Goal: Task Accomplishment & Management: Use online tool/utility

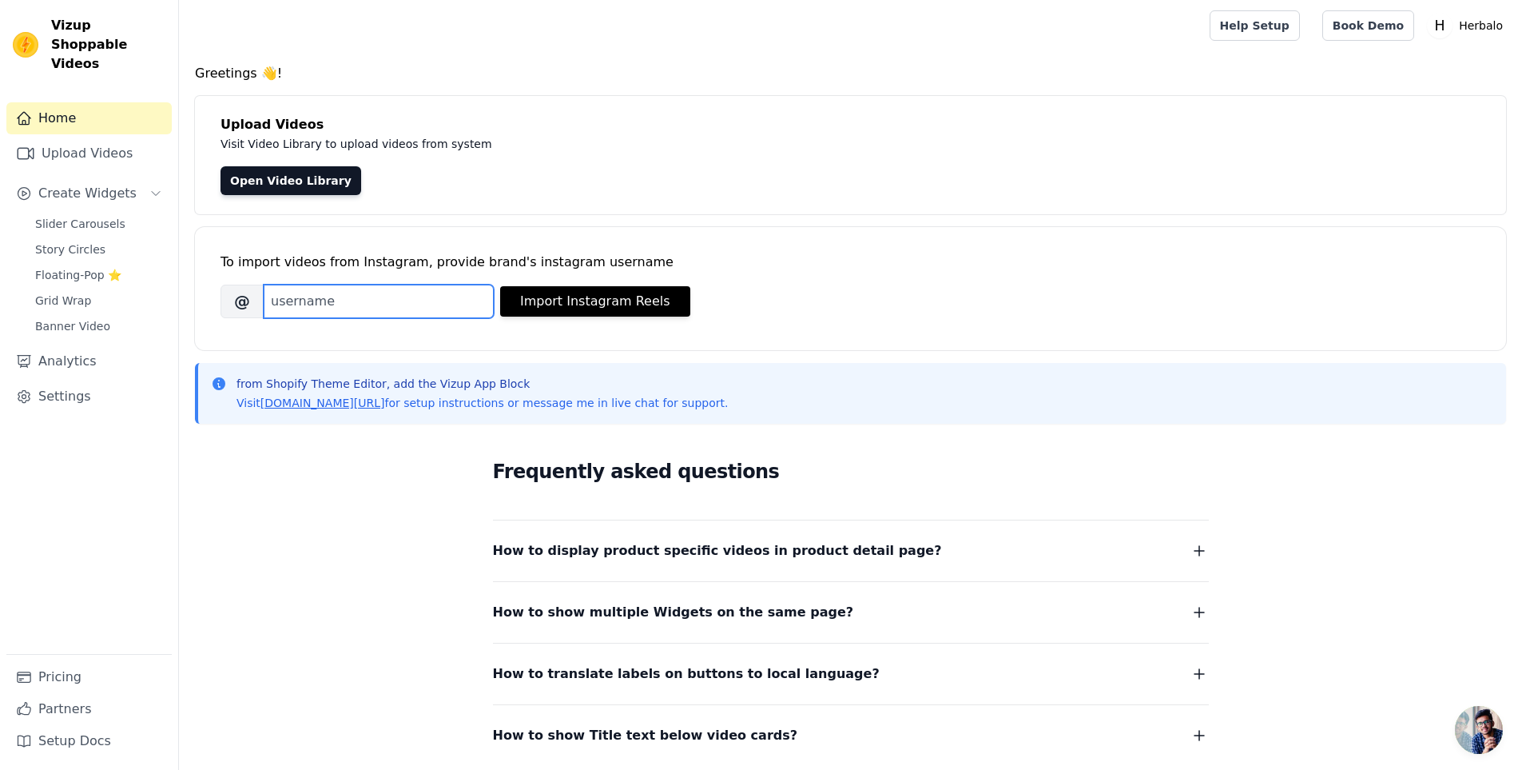
click at [360, 304] on input "Brand's Instagram Username" at bounding box center [379, 301] width 230 height 34
click at [133, 147] on link "Upload Videos" at bounding box center [88, 153] width 165 height 32
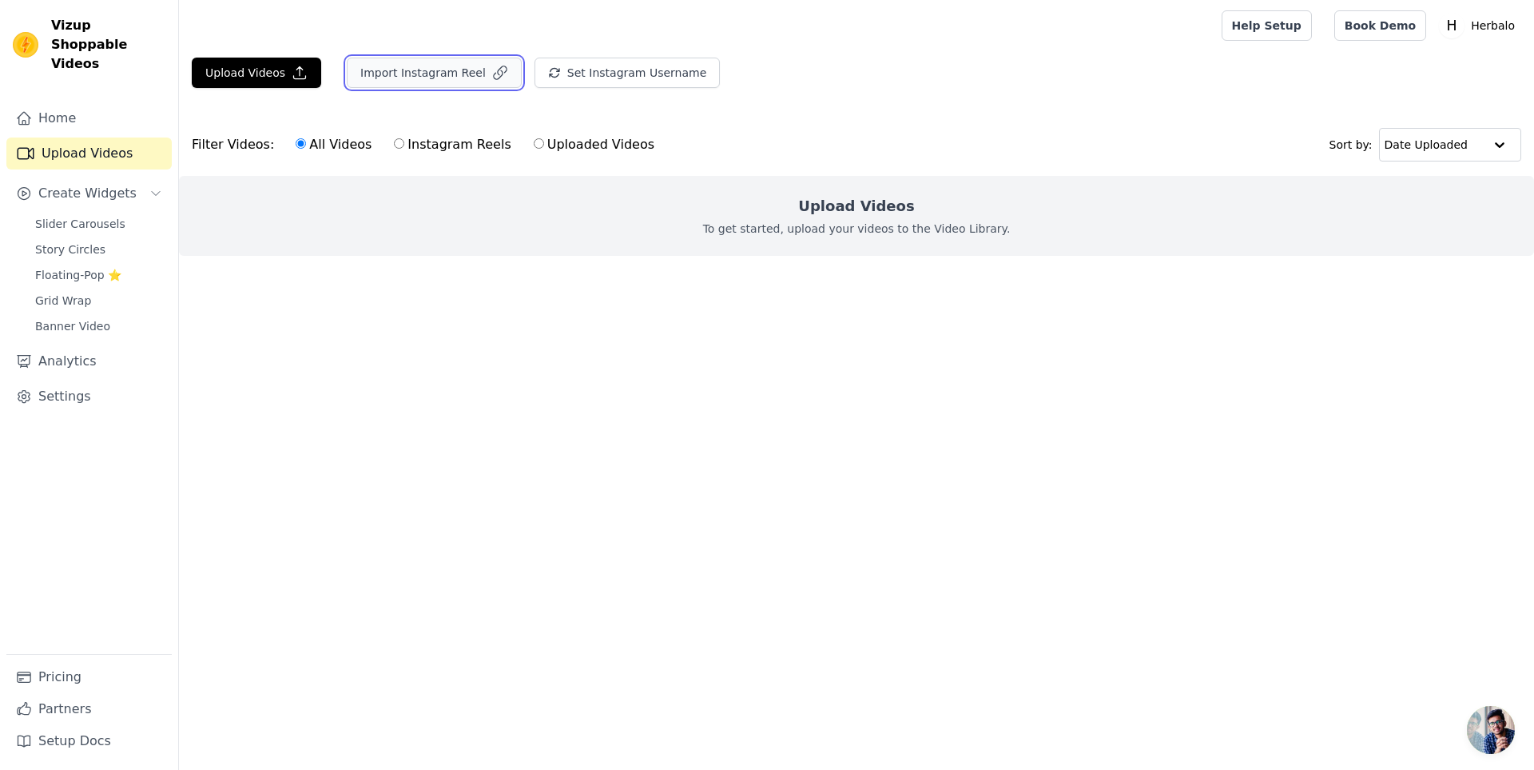
click at [441, 83] on button "Import Instagram Reel" at bounding box center [434, 73] width 175 height 30
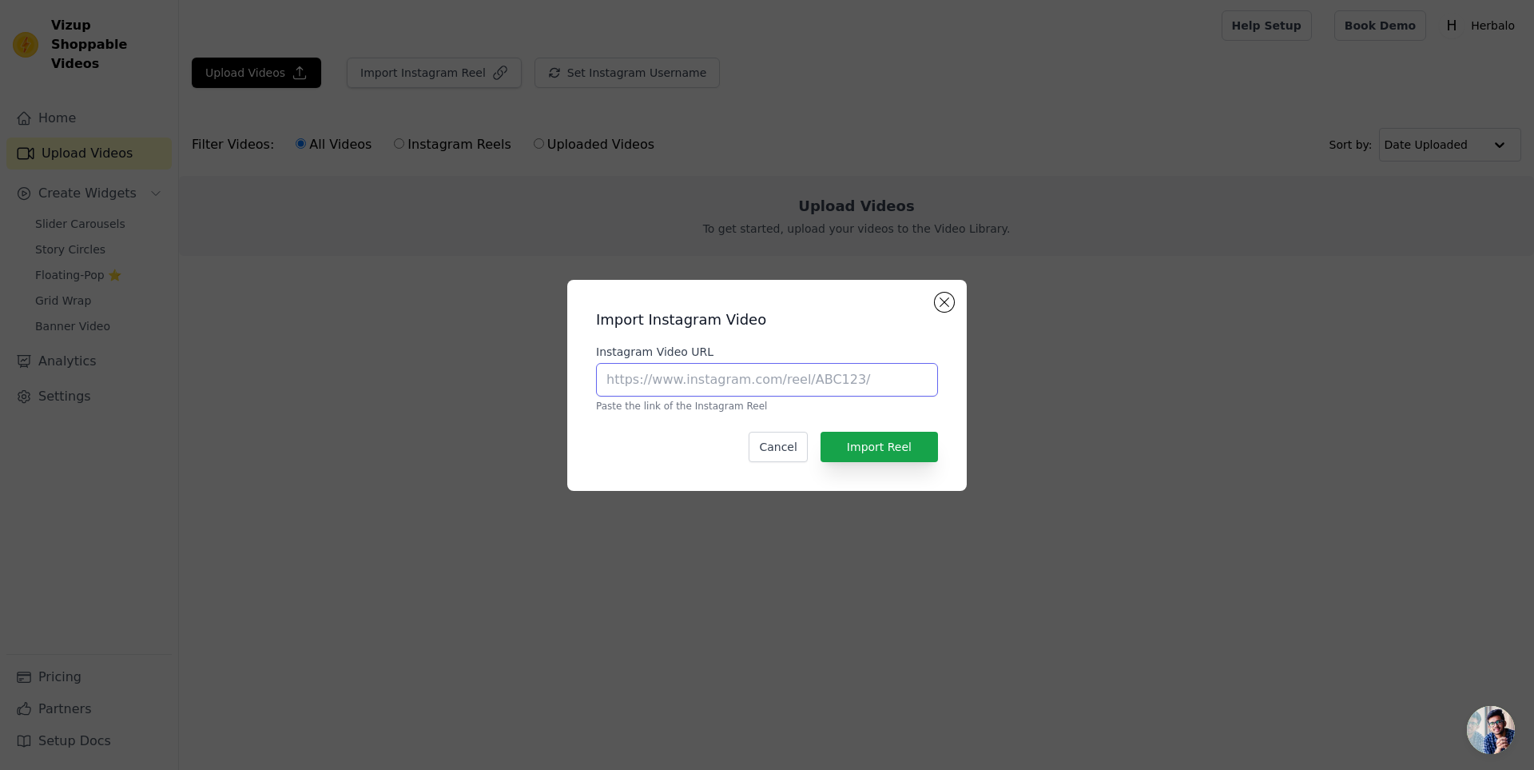
click at [752, 385] on input "Instagram Video URL" at bounding box center [767, 380] width 342 height 34
click at [950, 306] on button "Close modal" at bounding box center [944, 301] width 19 height 19
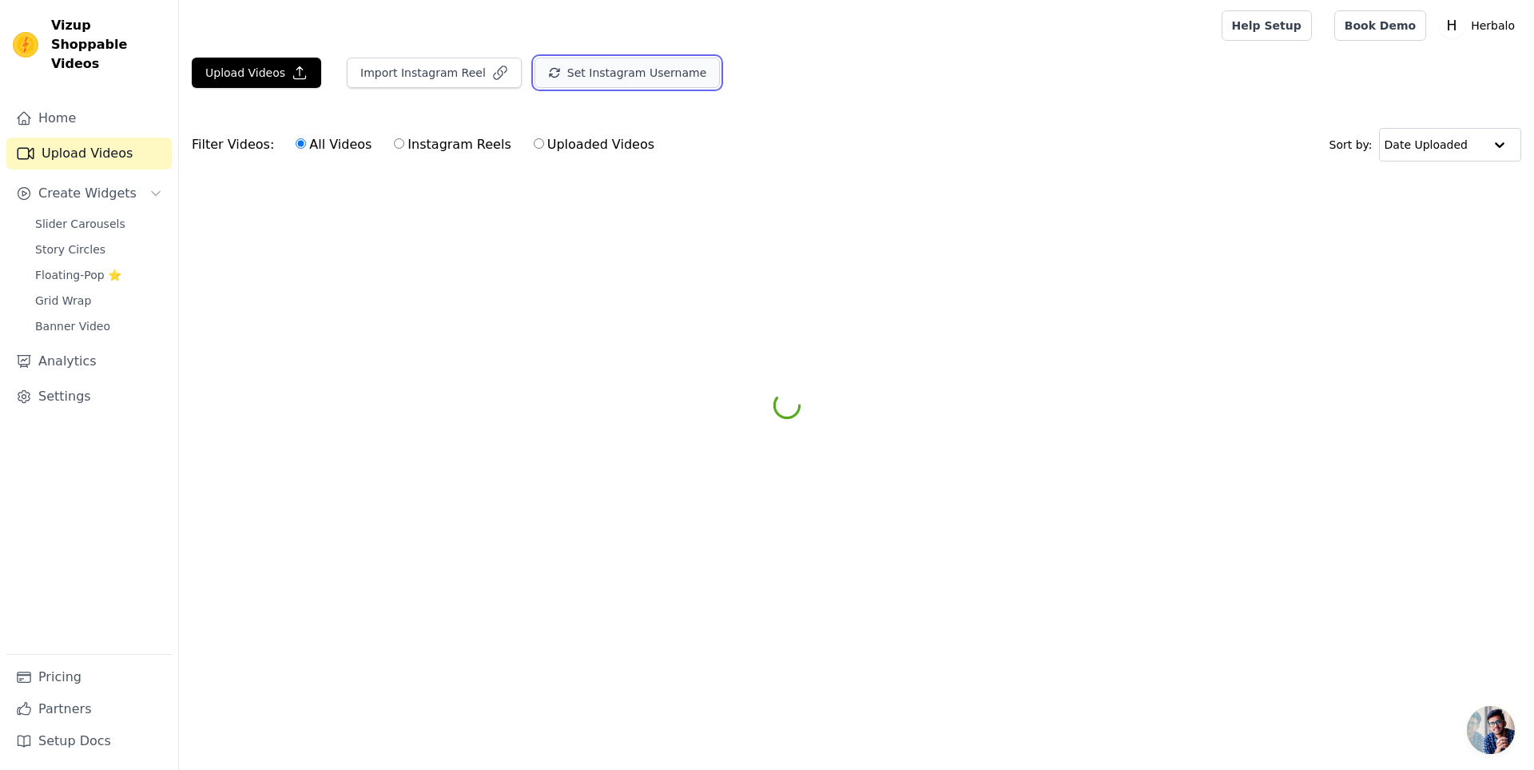
click at [626, 82] on button "Set Instagram Username" at bounding box center [627, 73] width 185 height 30
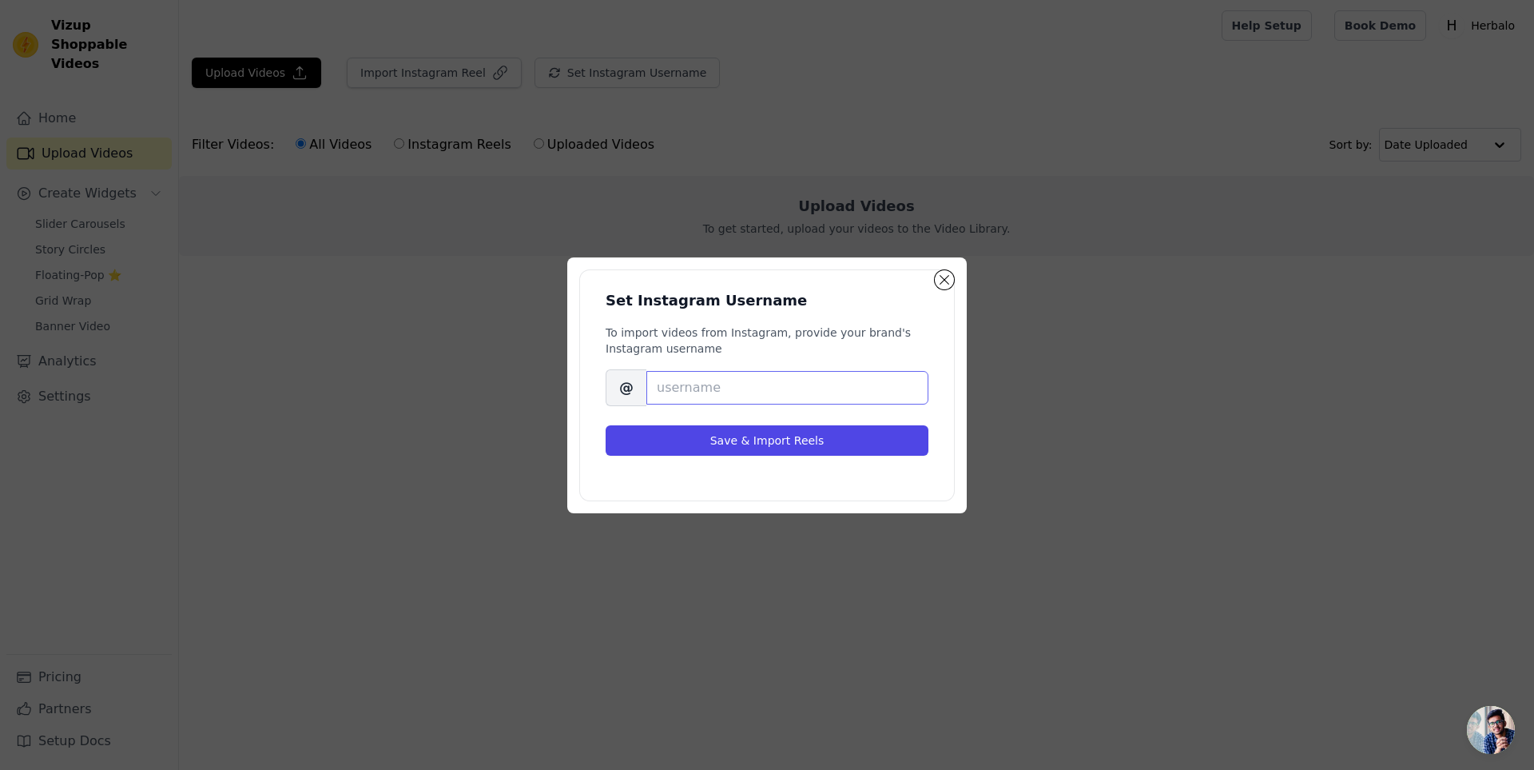
click at [707, 380] on input "Brand's Instagram Username" at bounding box center [787, 388] width 282 height 34
paste input "[DOMAIN_NAME]"
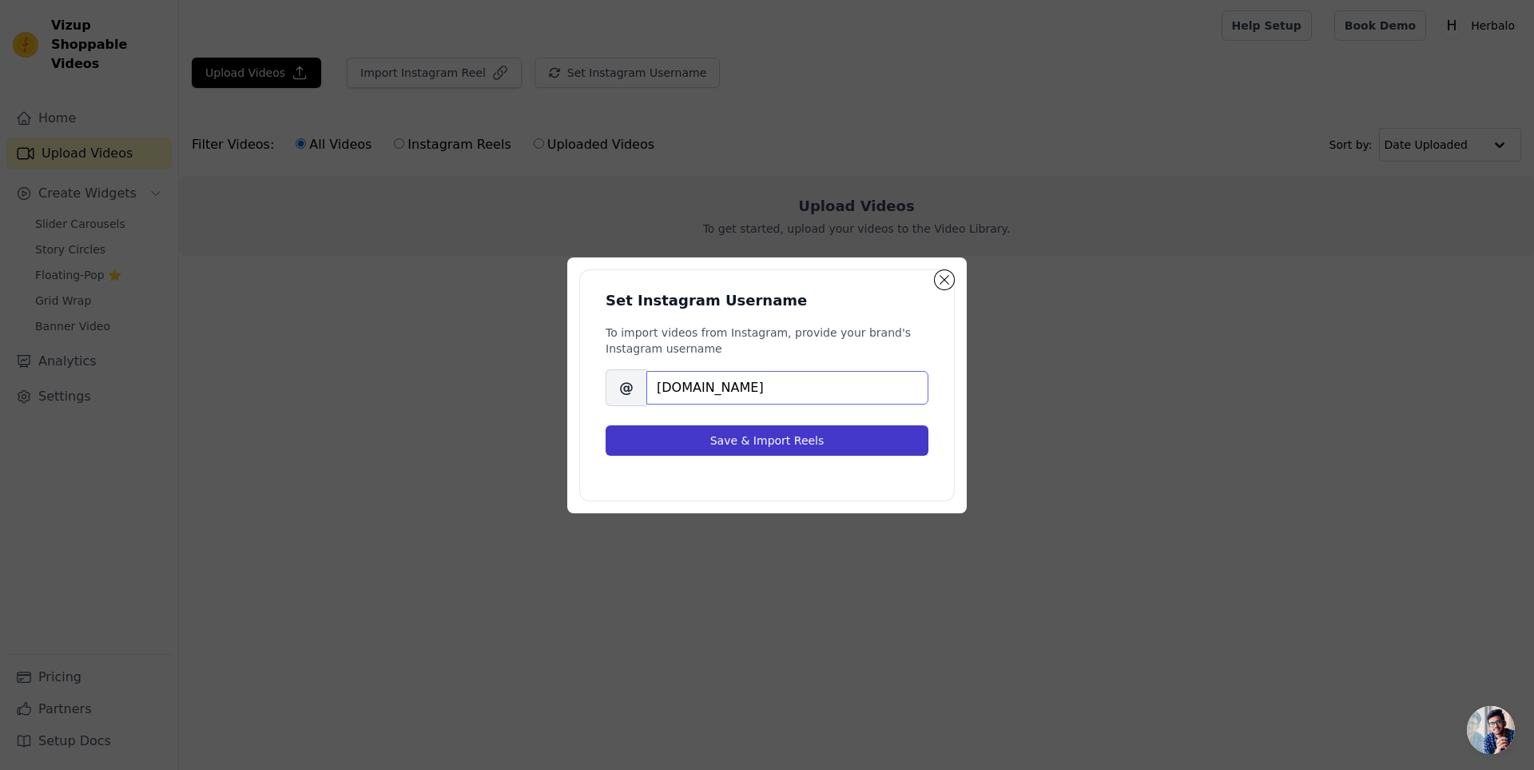
type input "[DOMAIN_NAME]"
click at [730, 444] on button "Save & Import Reels" at bounding box center [767, 440] width 323 height 30
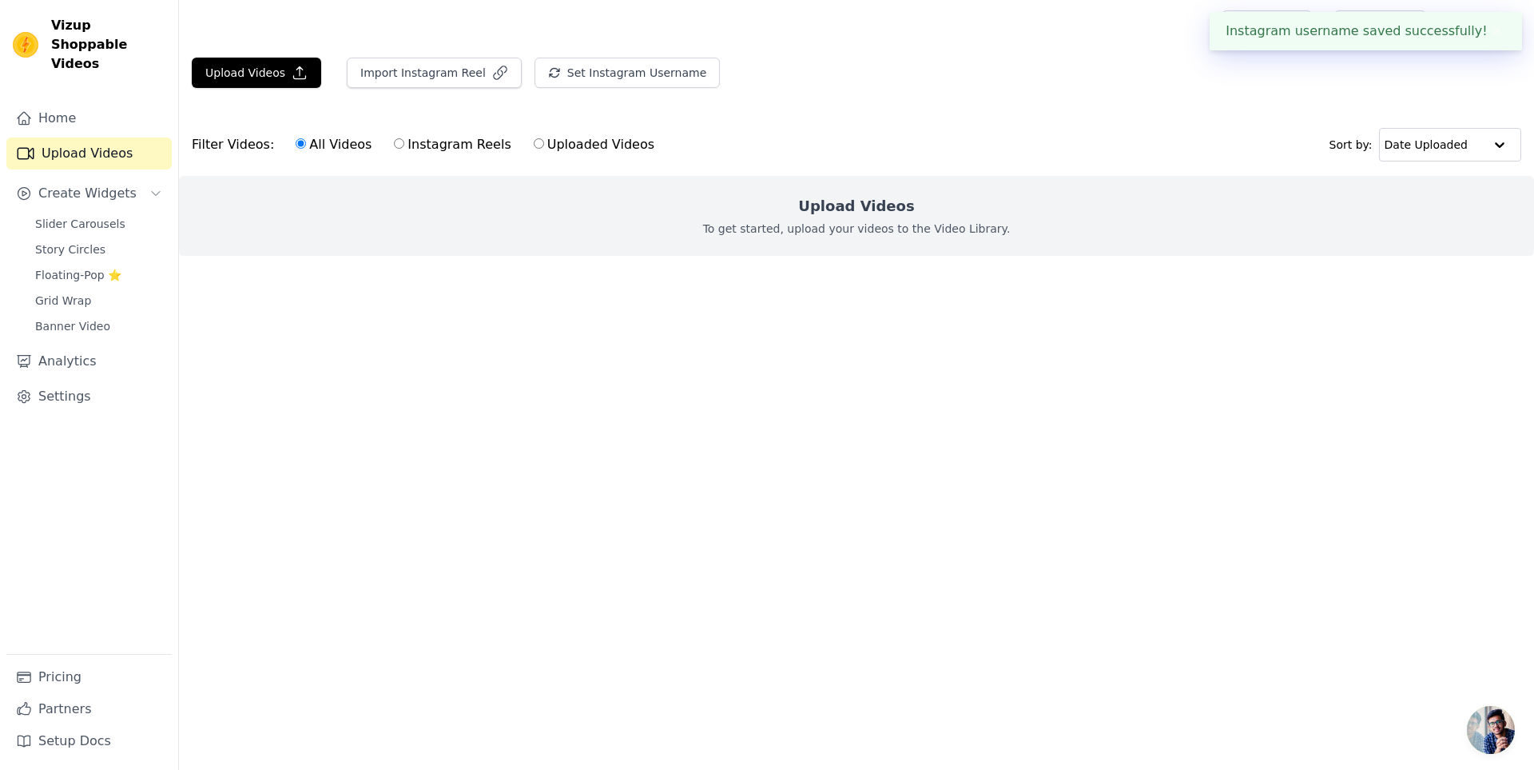
click at [428, 149] on label "Instagram Reels" at bounding box center [452, 144] width 118 height 21
click at [404, 149] on input "Instagram Reels" at bounding box center [399, 143] width 10 height 10
radio input "true"
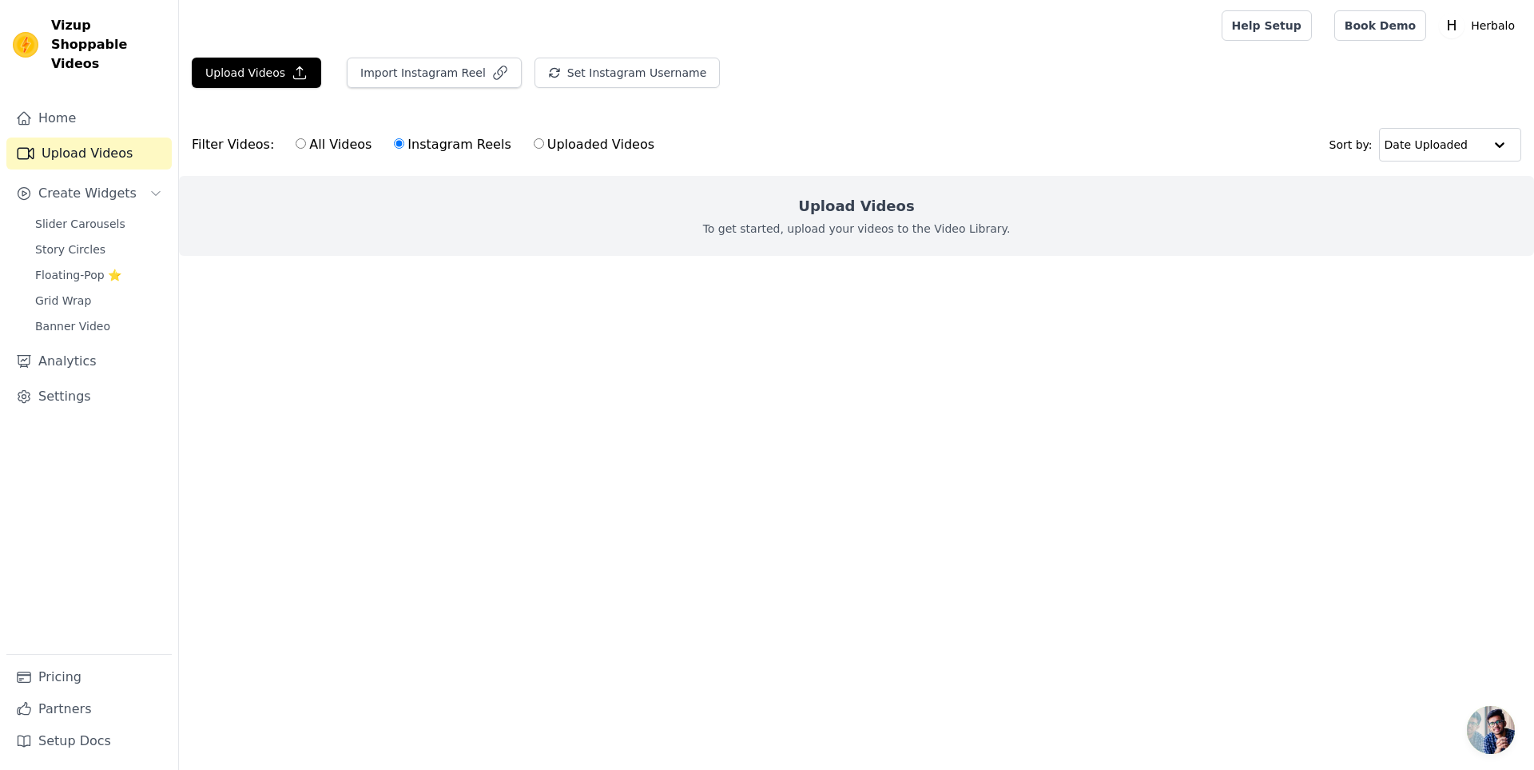
click at [835, 229] on p "To get started, upload your videos to the Video Library." at bounding box center [857, 229] width 308 height 16
click at [469, 67] on button "Import Instagram Reel" at bounding box center [434, 73] width 175 height 30
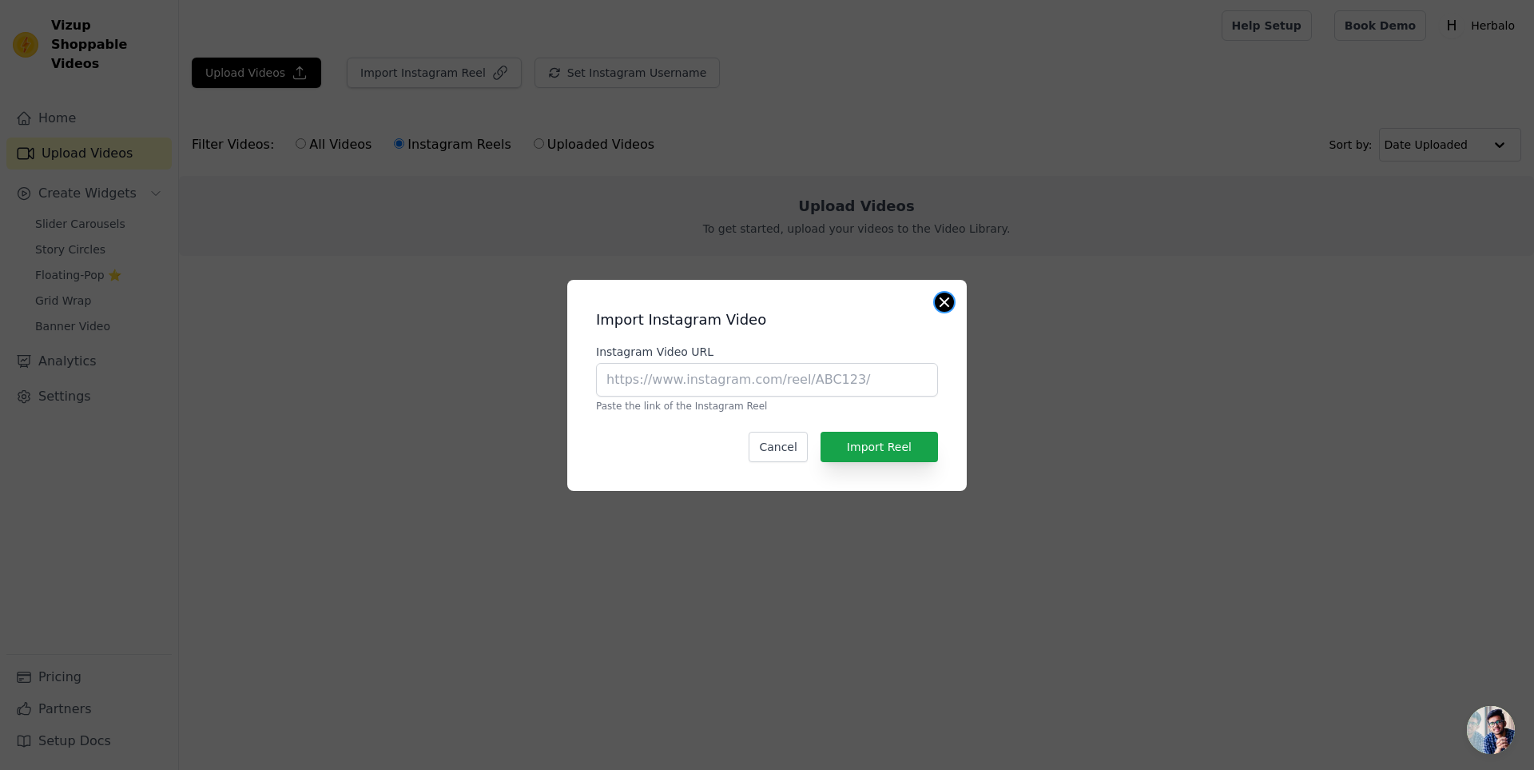
click at [941, 300] on button "Close modal" at bounding box center [944, 301] width 19 height 19
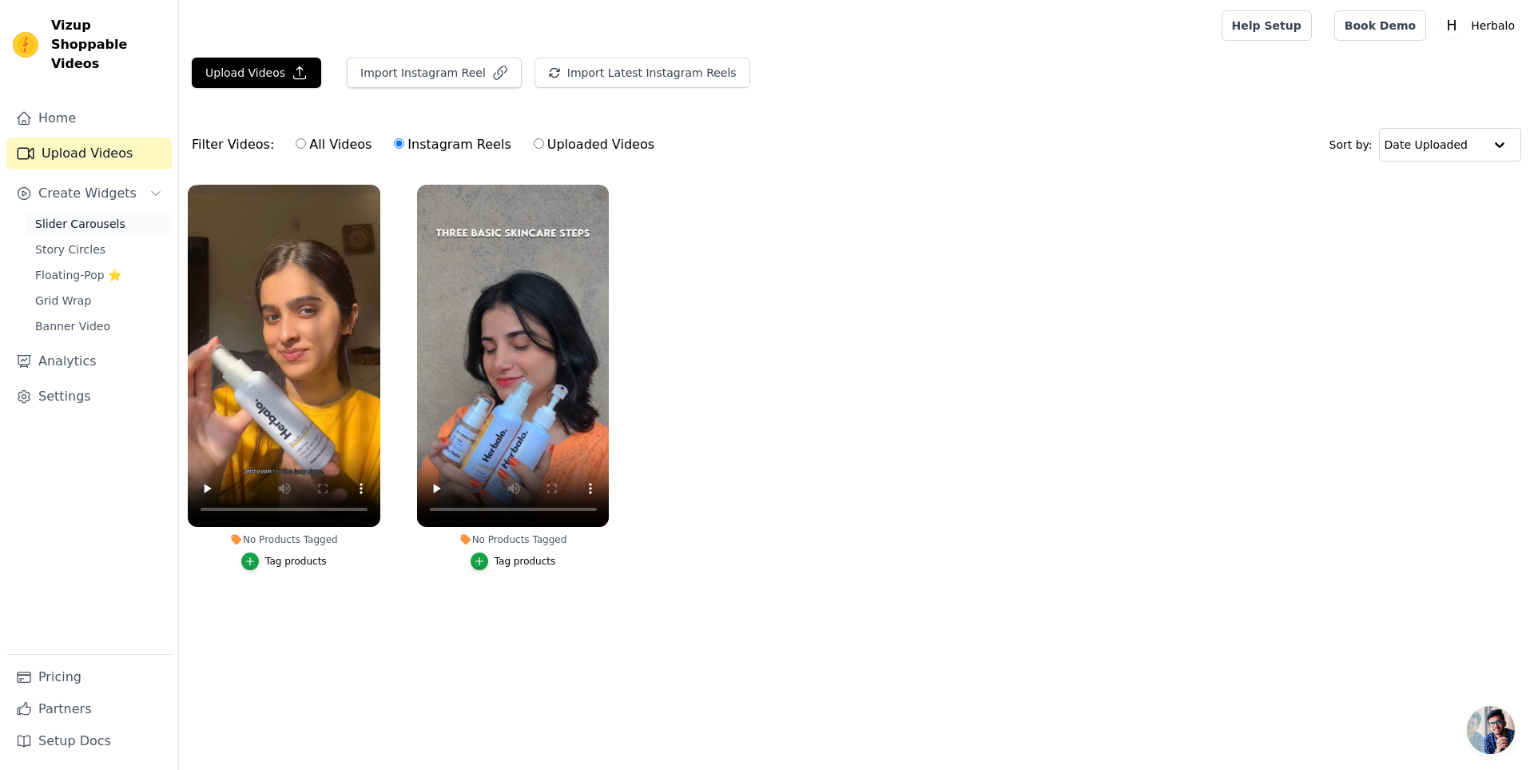
click at [101, 216] on span "Slider Carousels" at bounding box center [80, 224] width 90 height 16
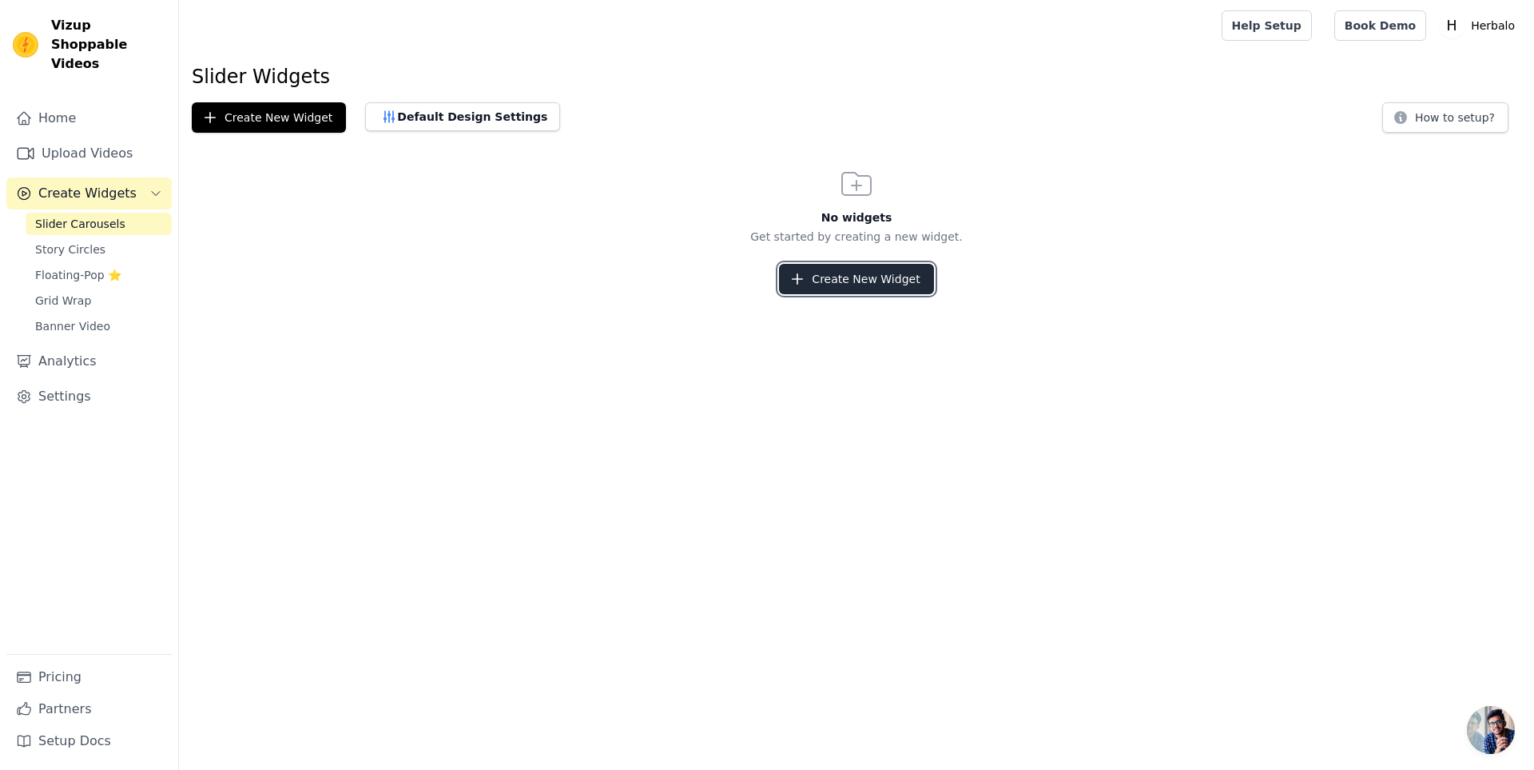
click at [849, 271] on button "Create New Widget" at bounding box center [856, 279] width 154 height 30
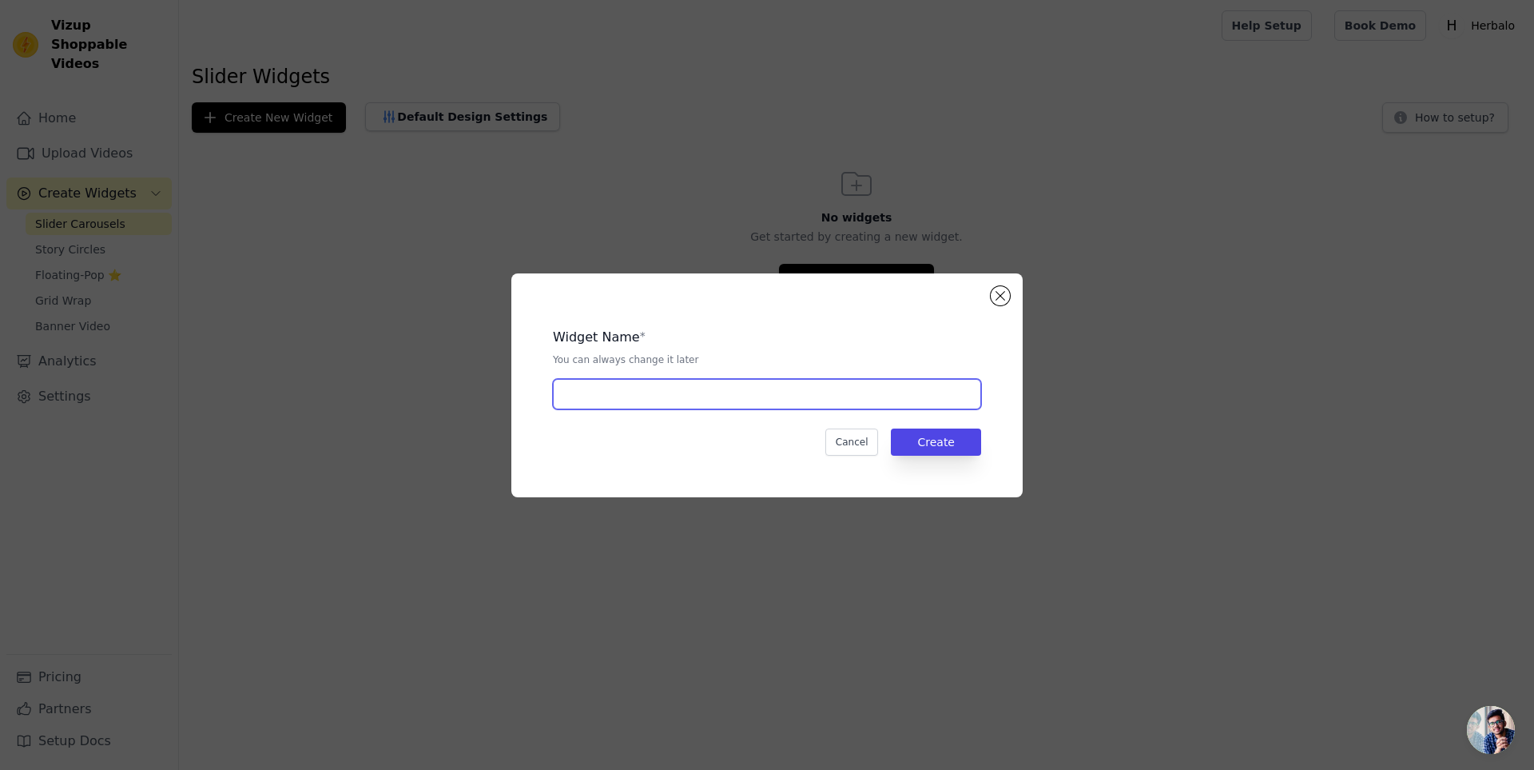
click at [775, 400] on input "text" at bounding box center [767, 394] width 428 height 30
type input "V"
type input "R"
type input "Reviews"
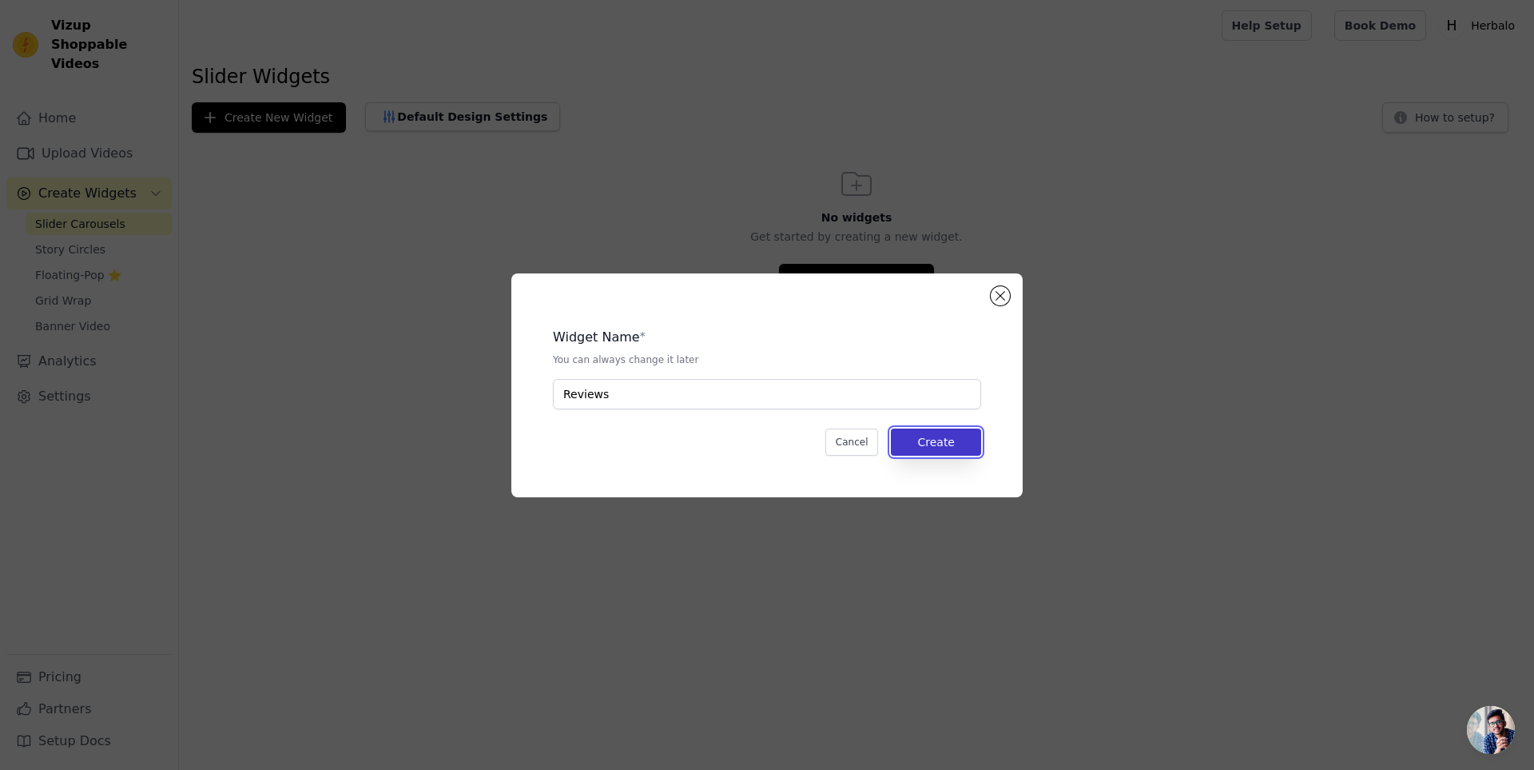
click at [901, 442] on button "Create" at bounding box center [936, 441] width 90 height 27
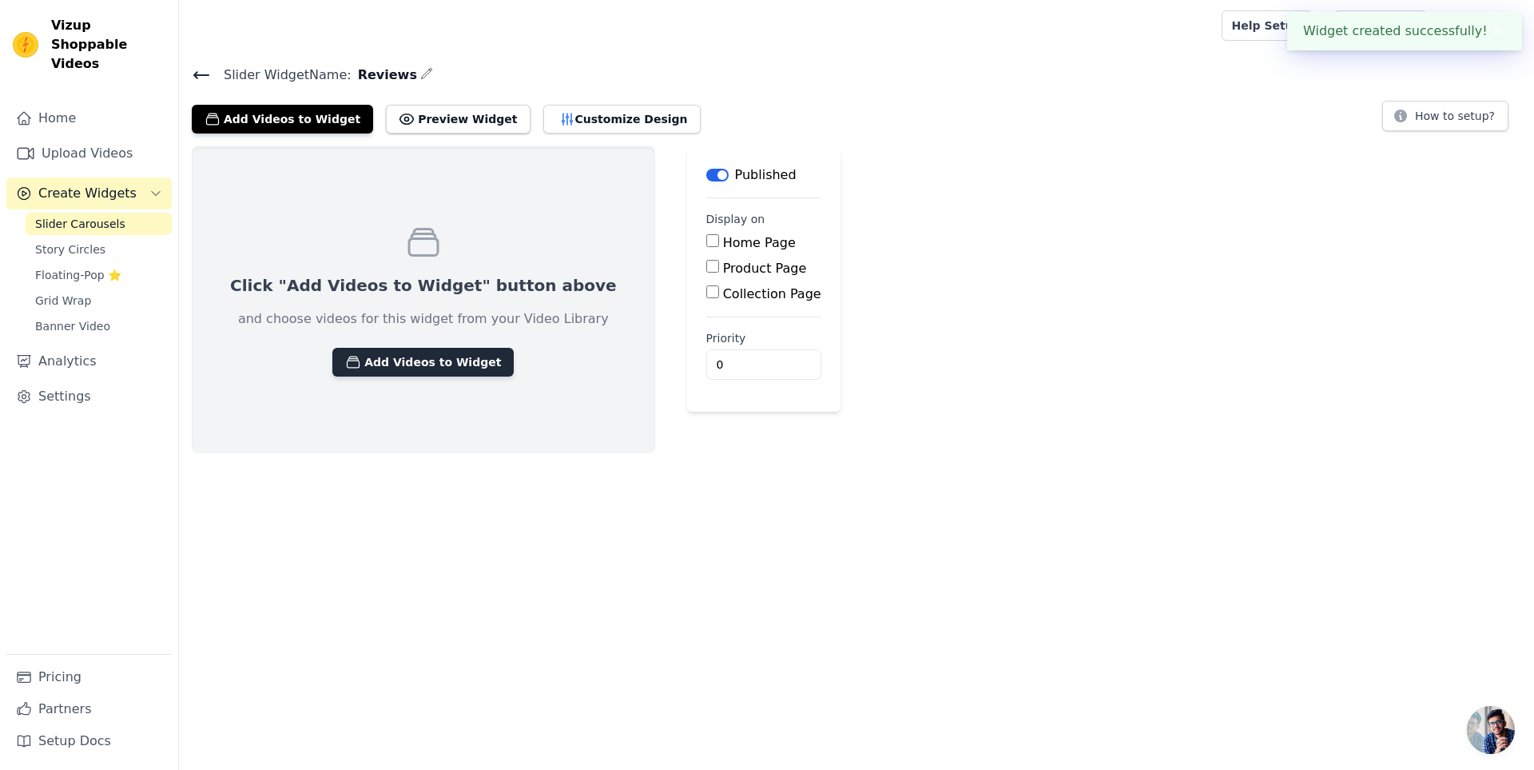
click at [423, 368] on button "Add Videos to Widget" at bounding box center [422, 362] width 181 height 29
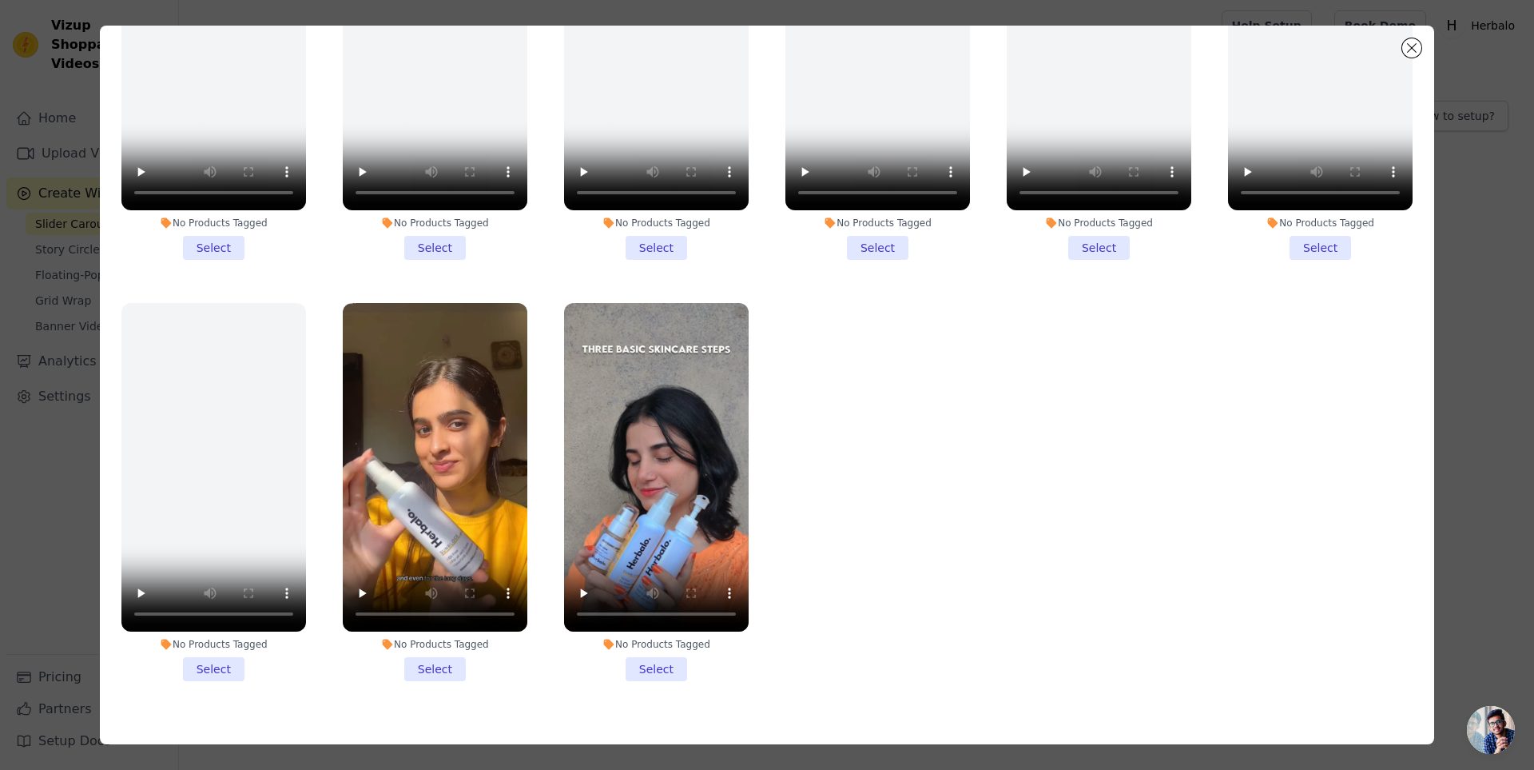
scroll to position [139, 0]
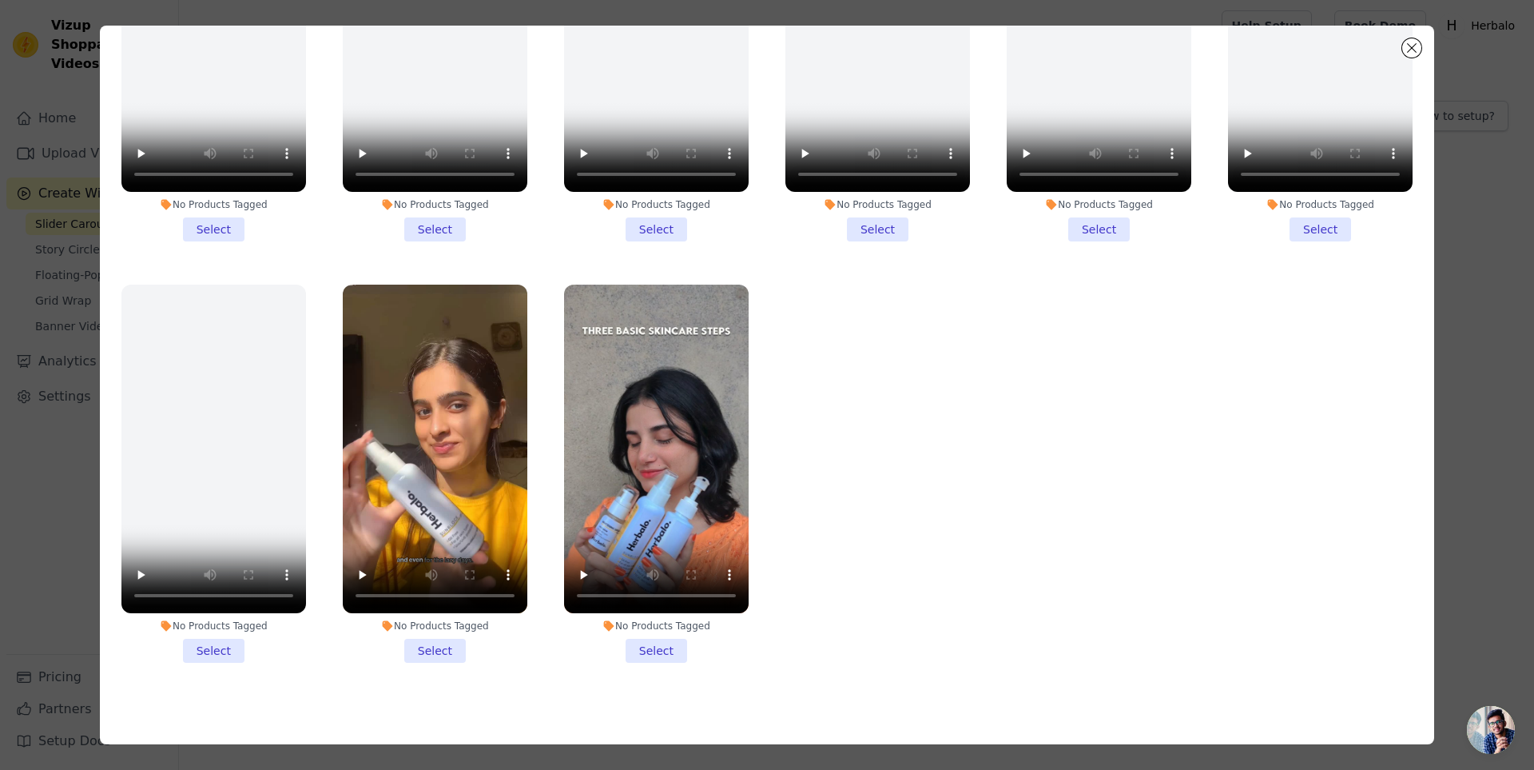
click at [646, 631] on li "No Products Tagged Select" at bounding box center [656, 473] width 185 height 378
click at [0, 0] on input "No Products Tagged Select" at bounding box center [0, 0] width 0 height 0
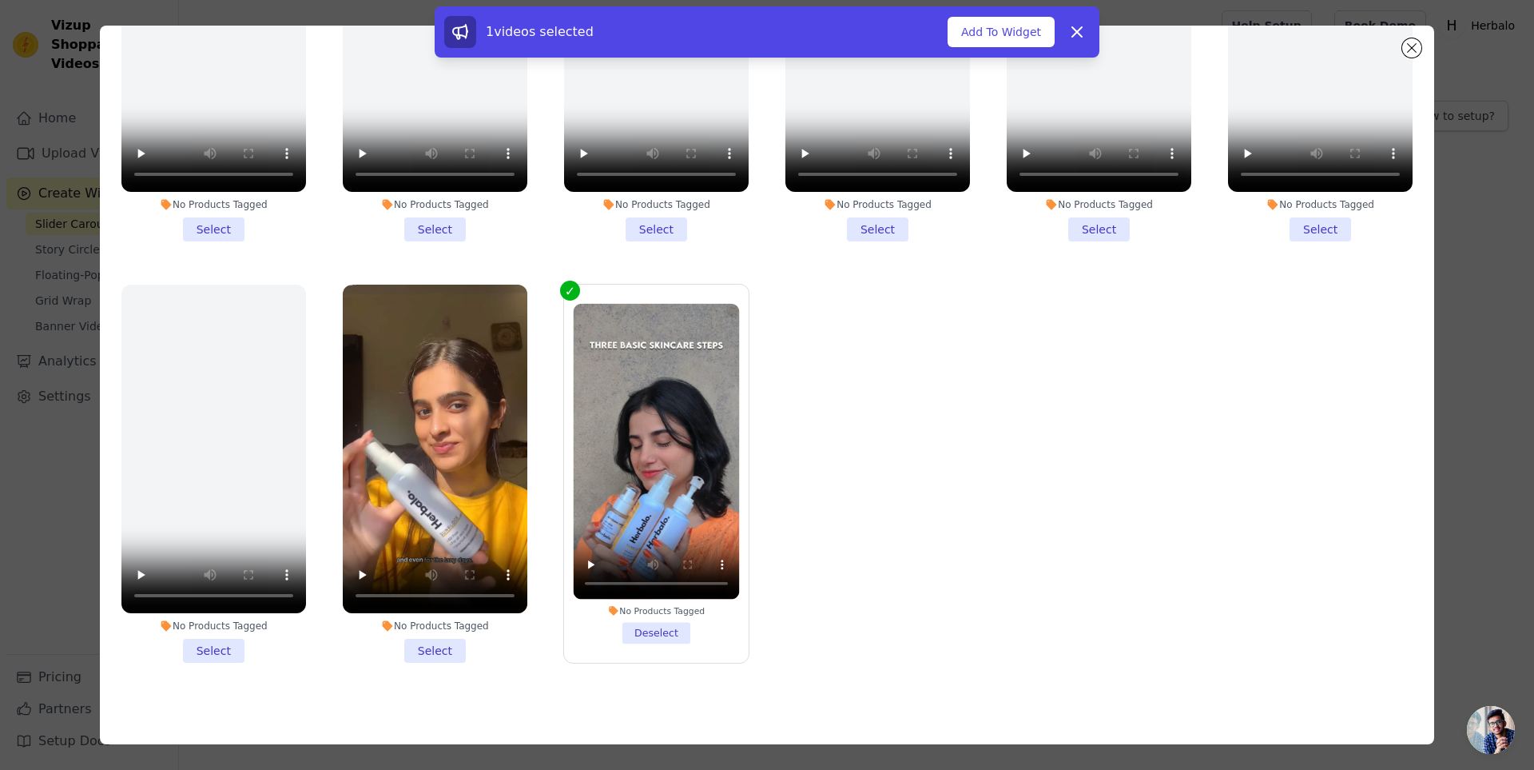
click at [435, 637] on li "No Products Tagged Select" at bounding box center [435, 473] width 185 height 378
click at [0, 0] on input "No Products Tagged Select" at bounding box center [0, 0] width 0 height 0
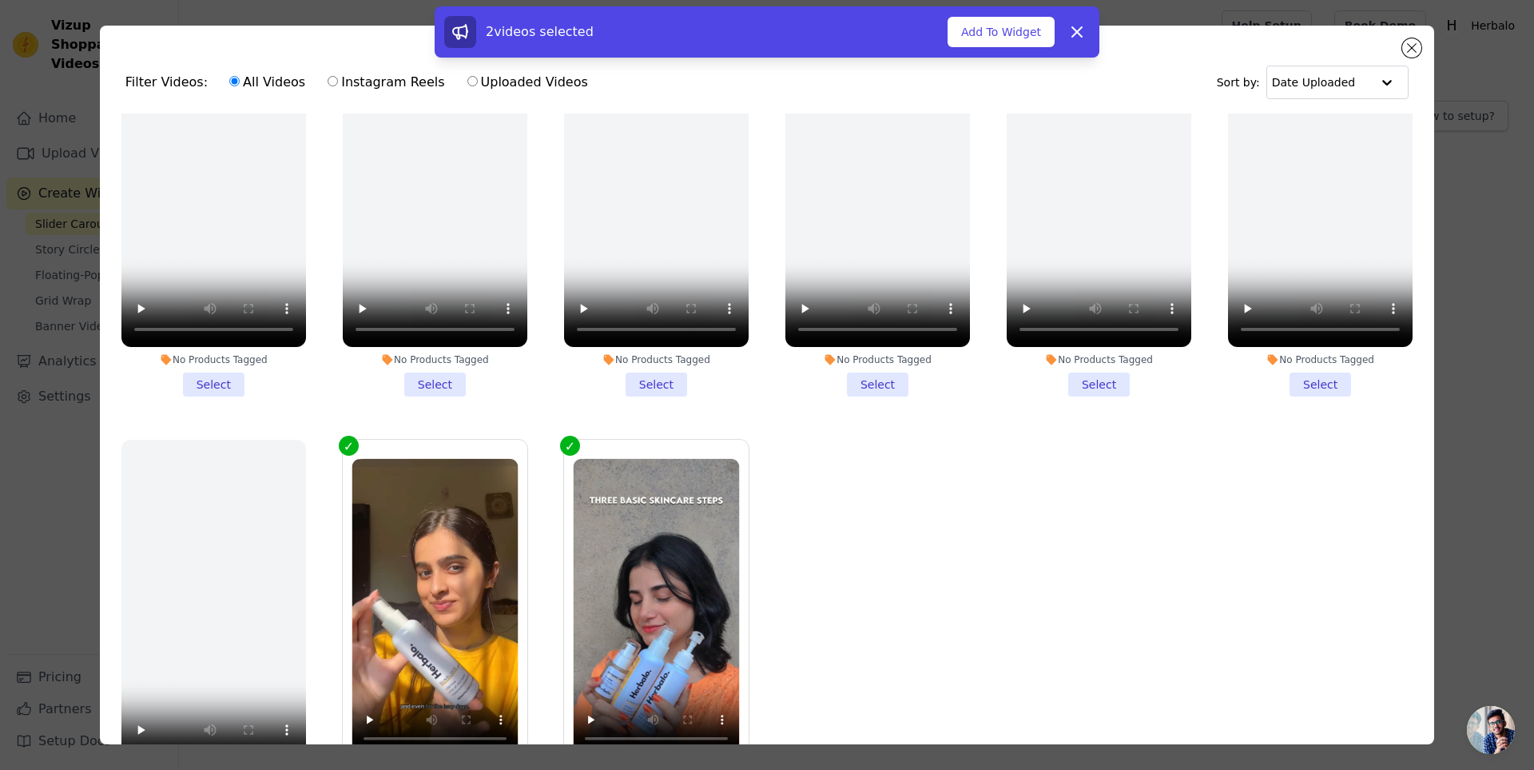
scroll to position [120, 0]
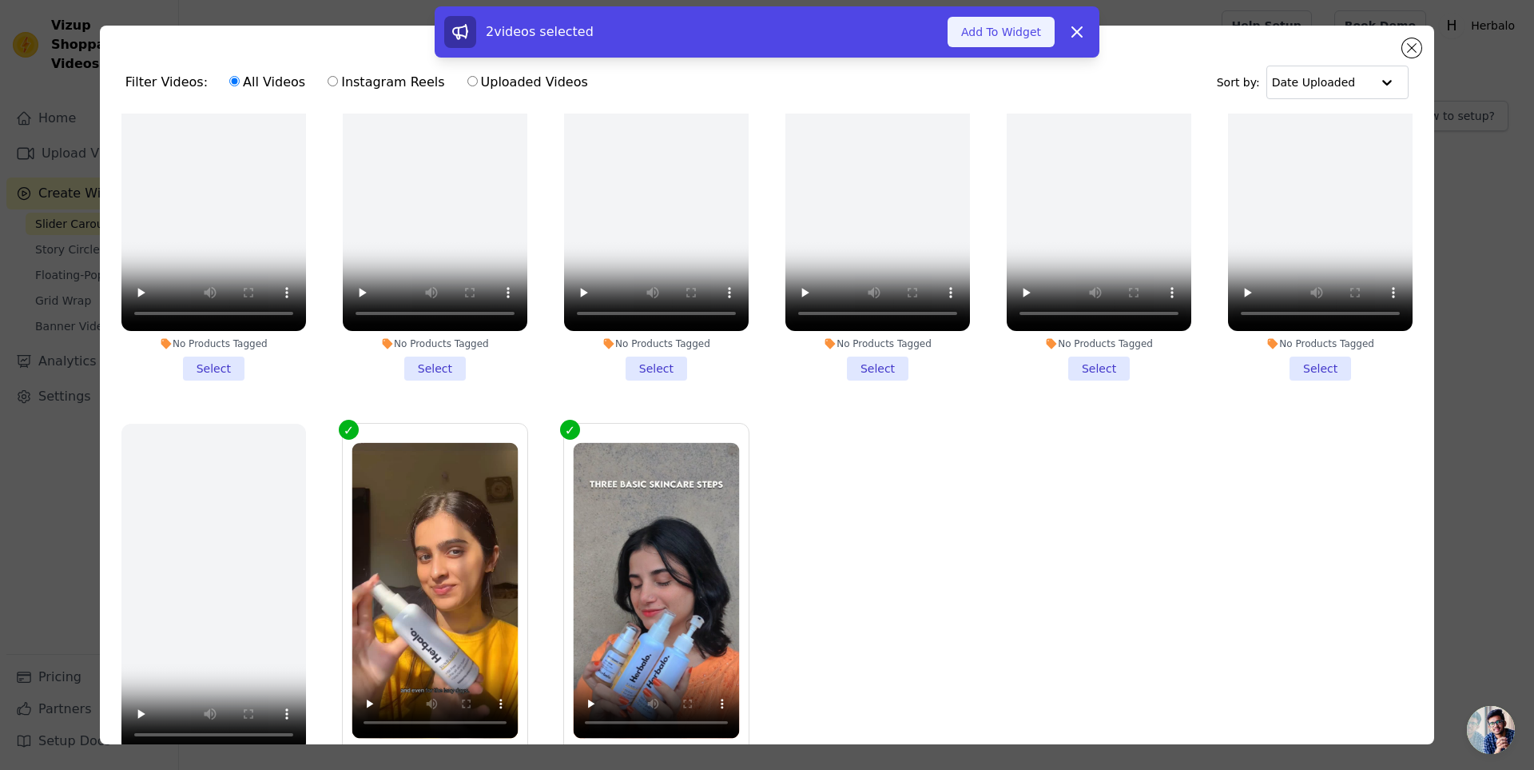
click at [1006, 30] on button "Add To Widget" at bounding box center [1001, 32] width 107 height 30
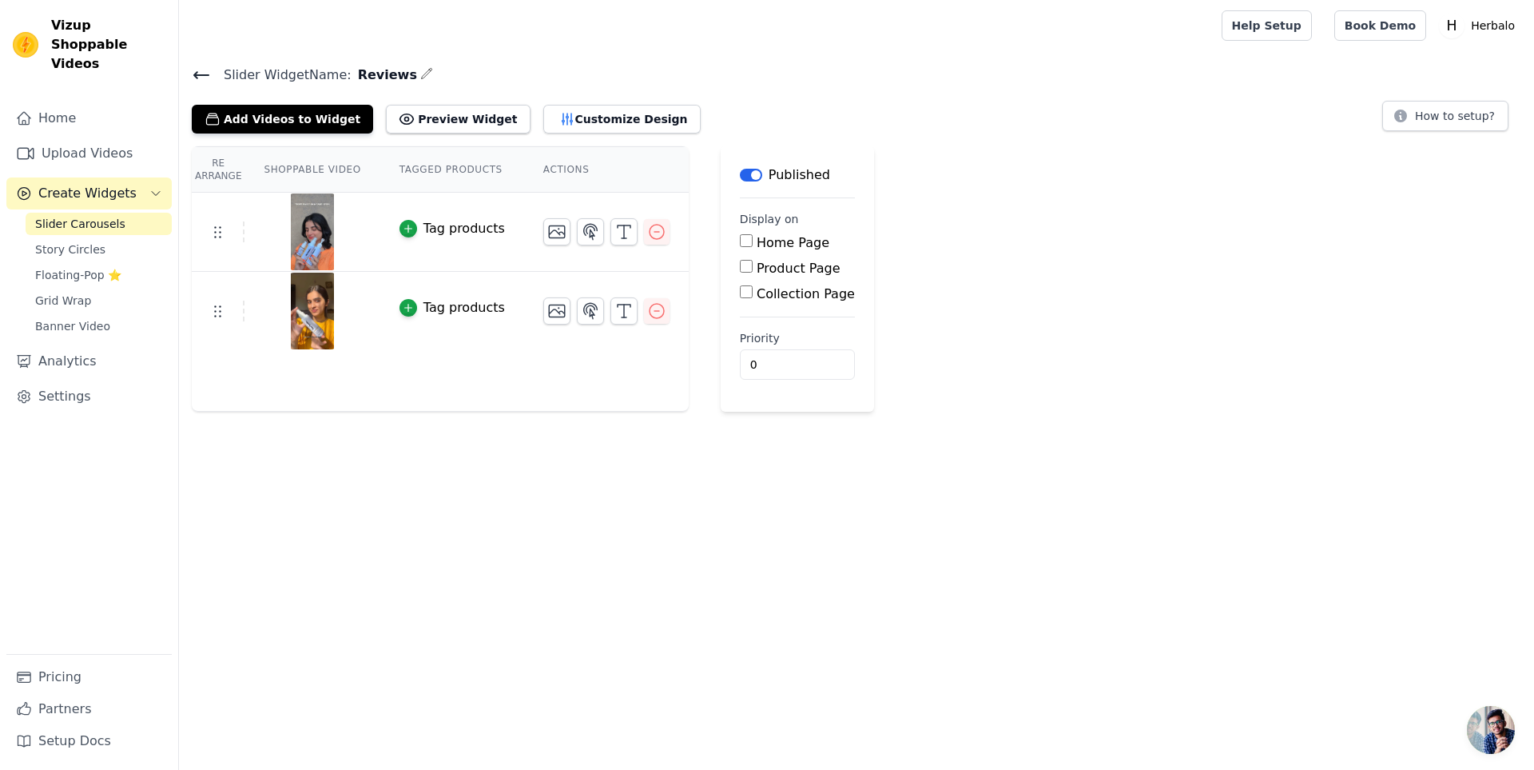
click at [740, 242] on input "Home Page" at bounding box center [746, 240] width 13 height 13
checkbox input "true"
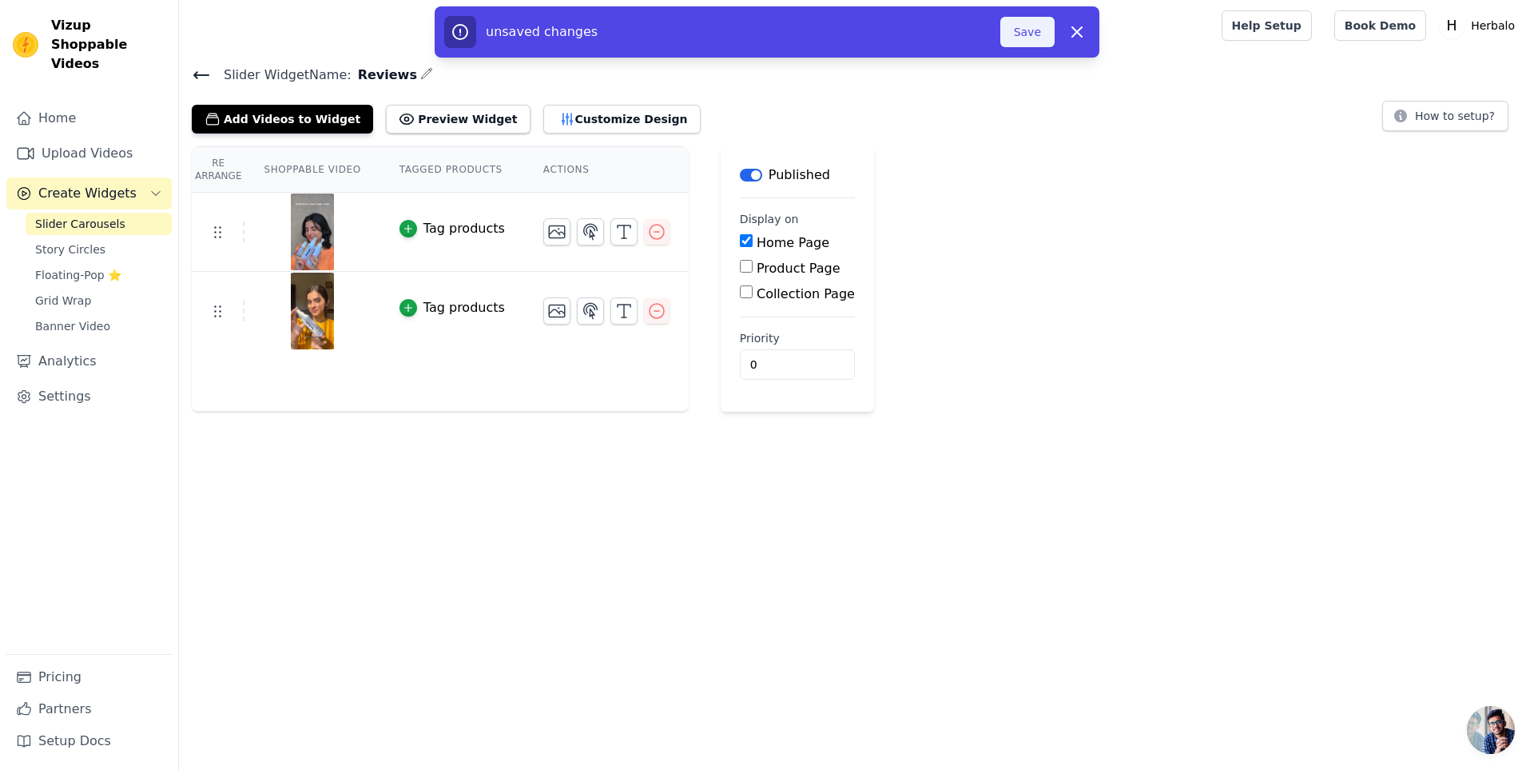
click at [1026, 37] on button "Save" at bounding box center [1027, 32] width 54 height 30
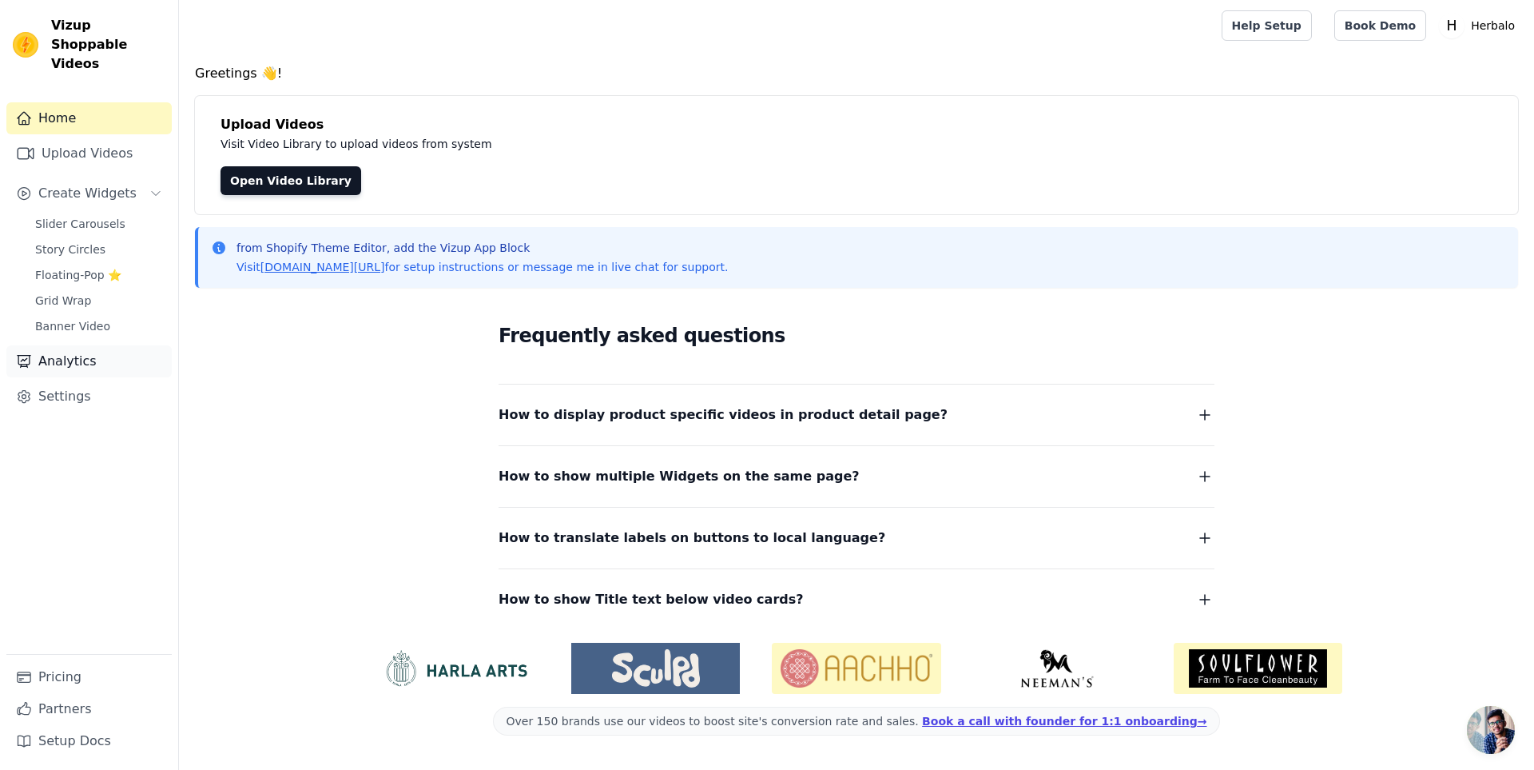
click at [64, 345] on link "Analytics" at bounding box center [88, 361] width 165 height 32
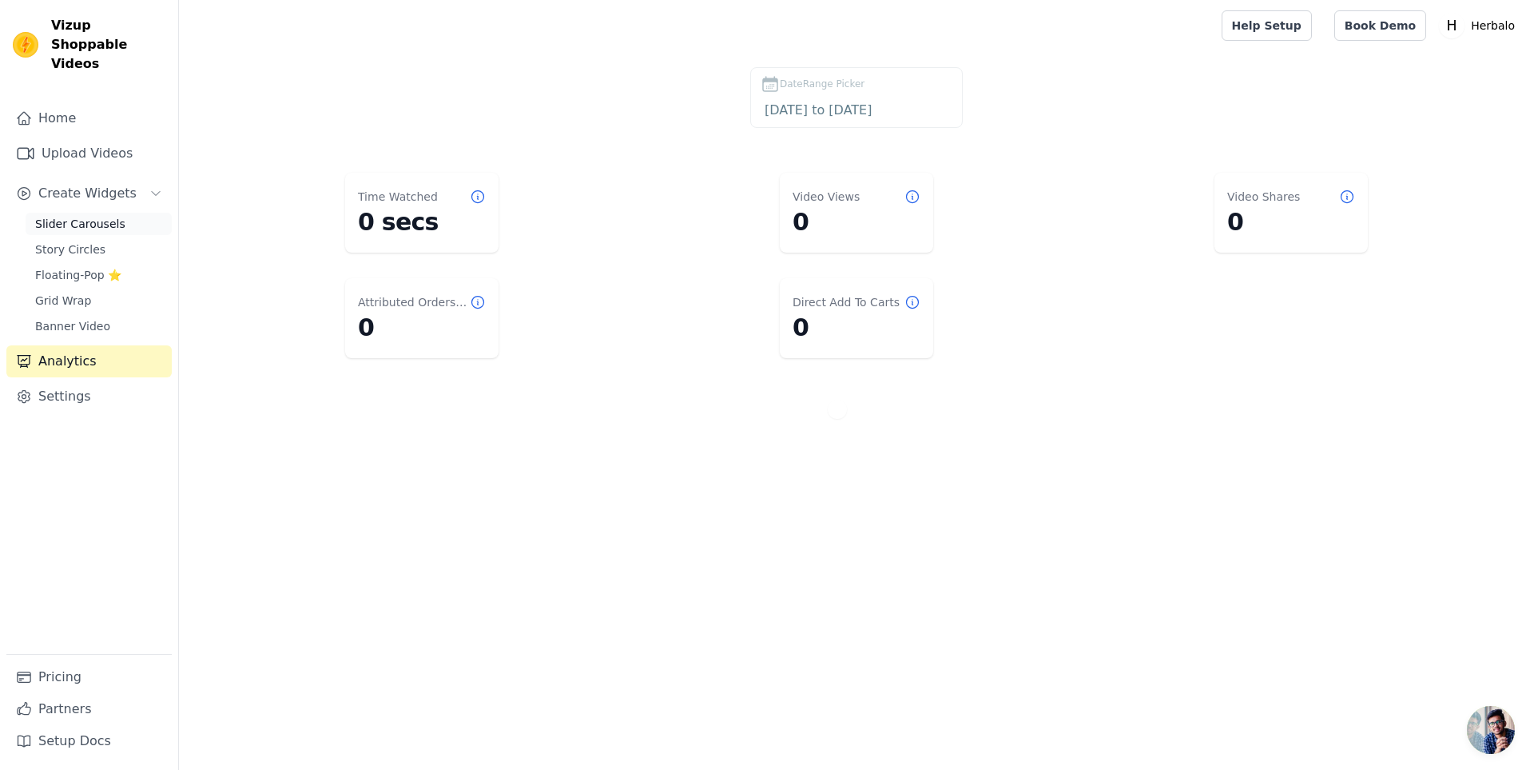
click at [89, 216] on span "Slider Carousels" at bounding box center [80, 224] width 90 height 16
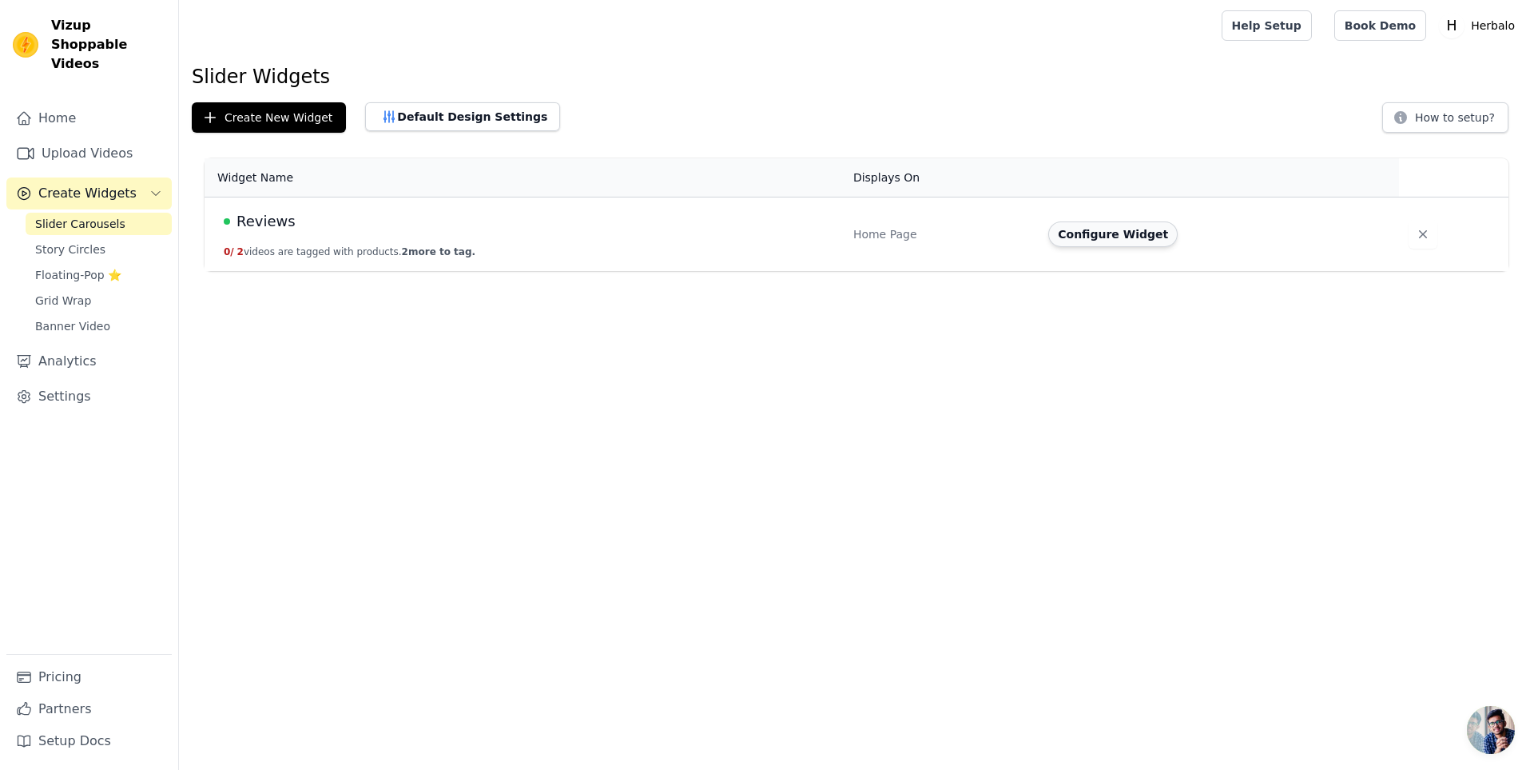
click at [1114, 235] on button "Configure Widget" at bounding box center [1112, 234] width 129 height 26
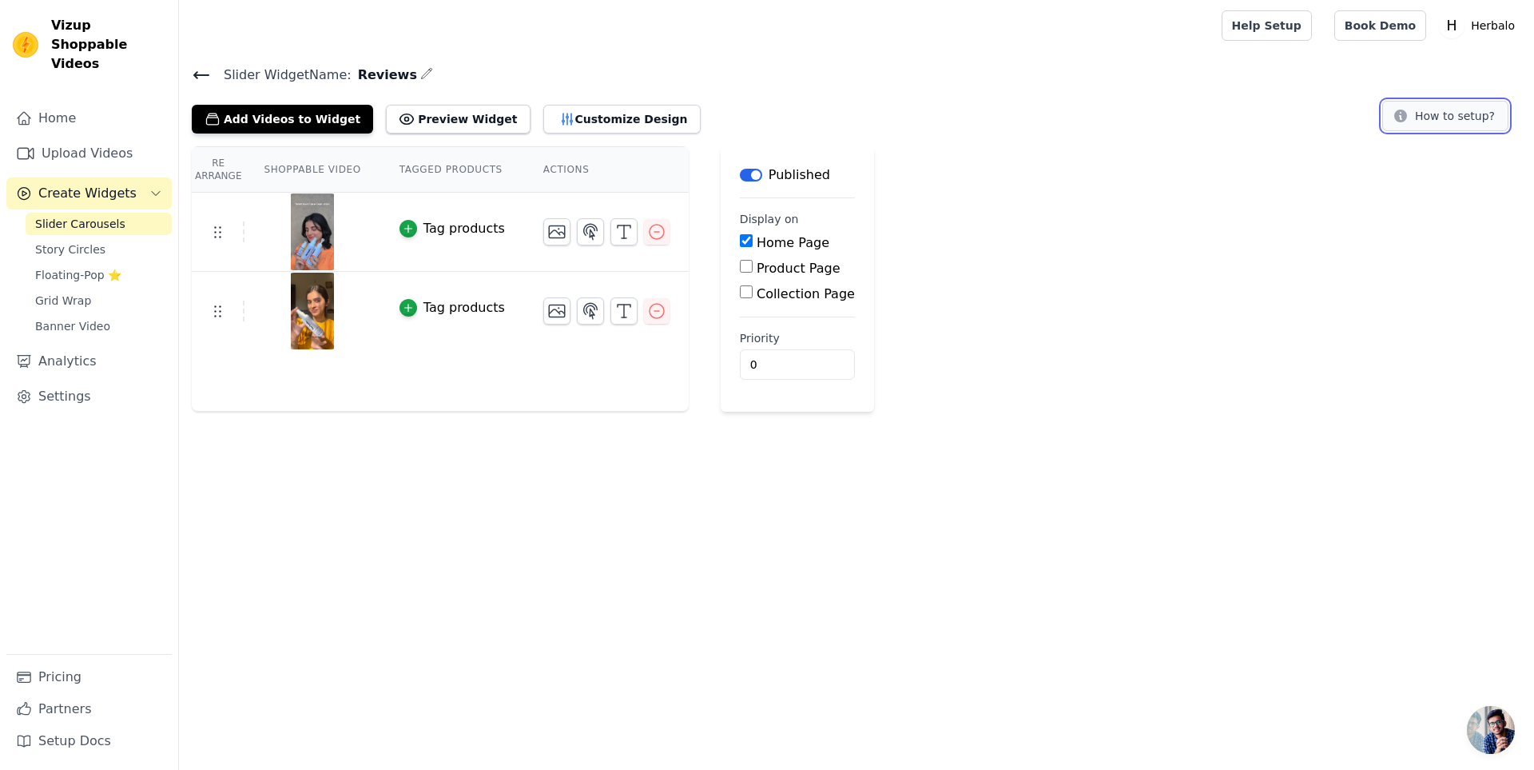
click at [1452, 116] on button "How to setup?" at bounding box center [1445, 116] width 126 height 30
click at [92, 137] on link "Upload Videos" at bounding box center [88, 153] width 165 height 32
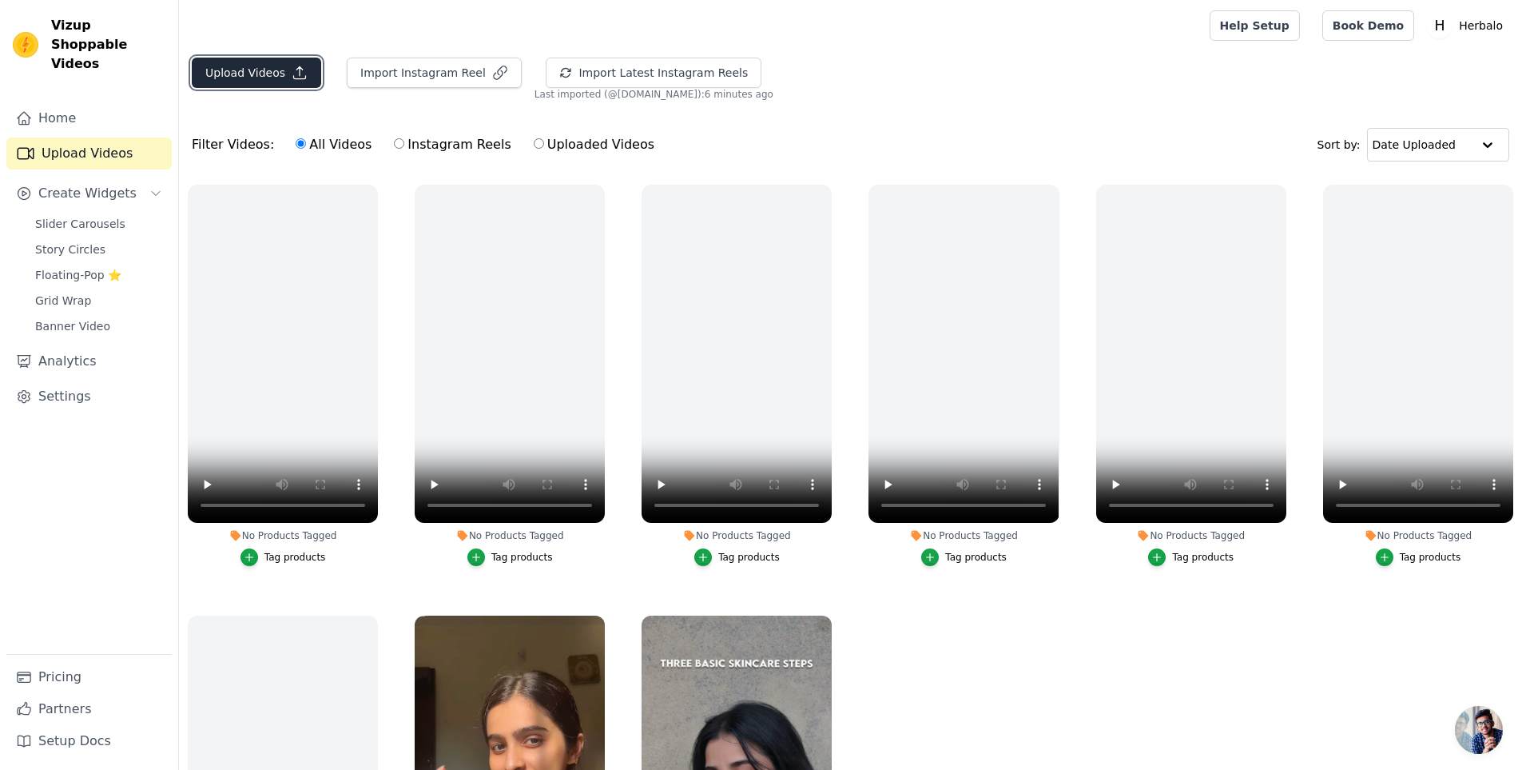
click at [274, 66] on button "Upload Videos" at bounding box center [256, 73] width 129 height 30
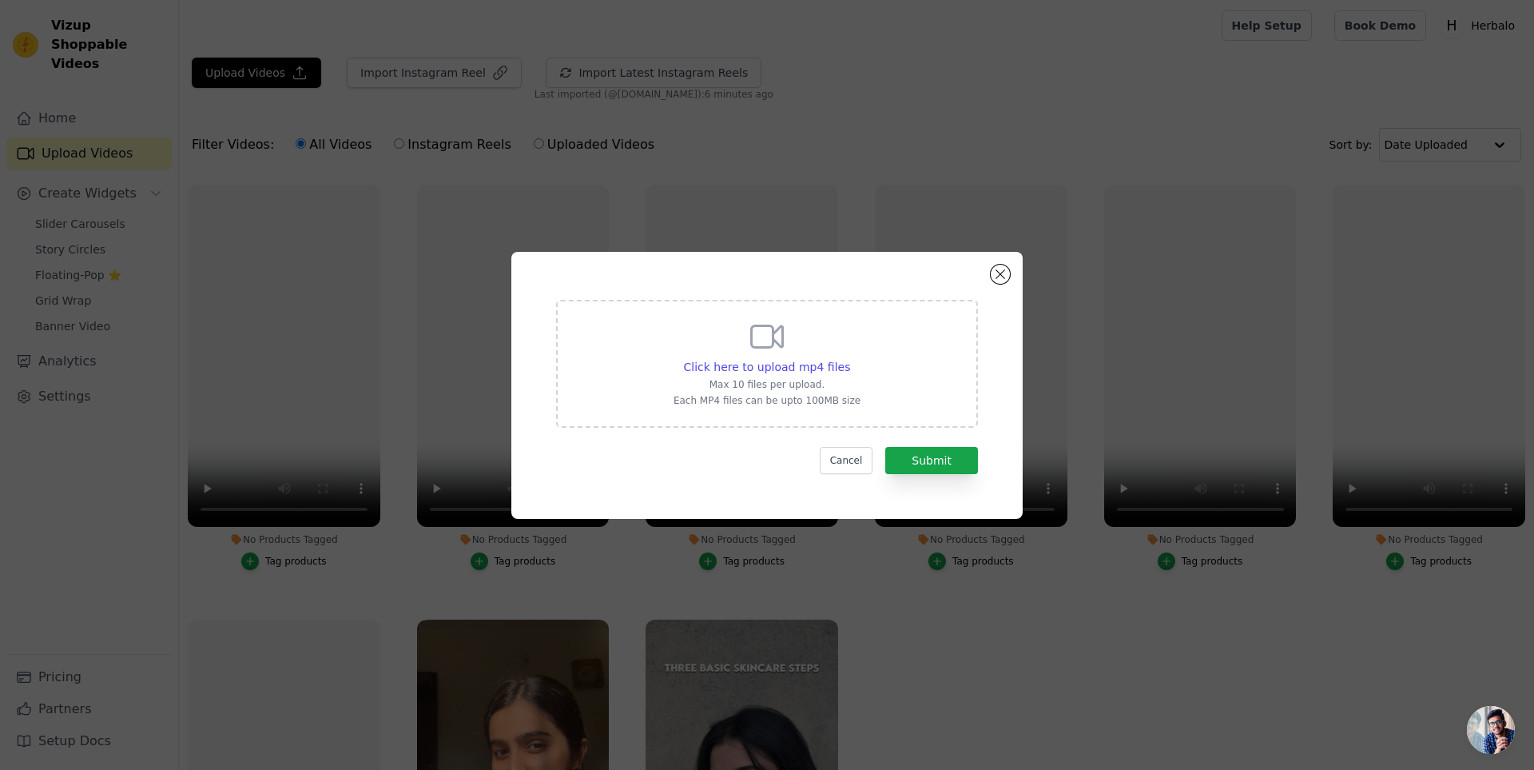
click at [853, 376] on div "Click here to upload mp4 files Max 10 files per upload. Each MP4 files can be u…" at bounding box center [767, 364] width 422 height 128
click at [850, 359] on input "Click here to upload mp4 files Max 10 files per upload. Each MP4 files can be u…" at bounding box center [849, 358] width 1 height 1
type input "C:\fakepath\creative.mp4"
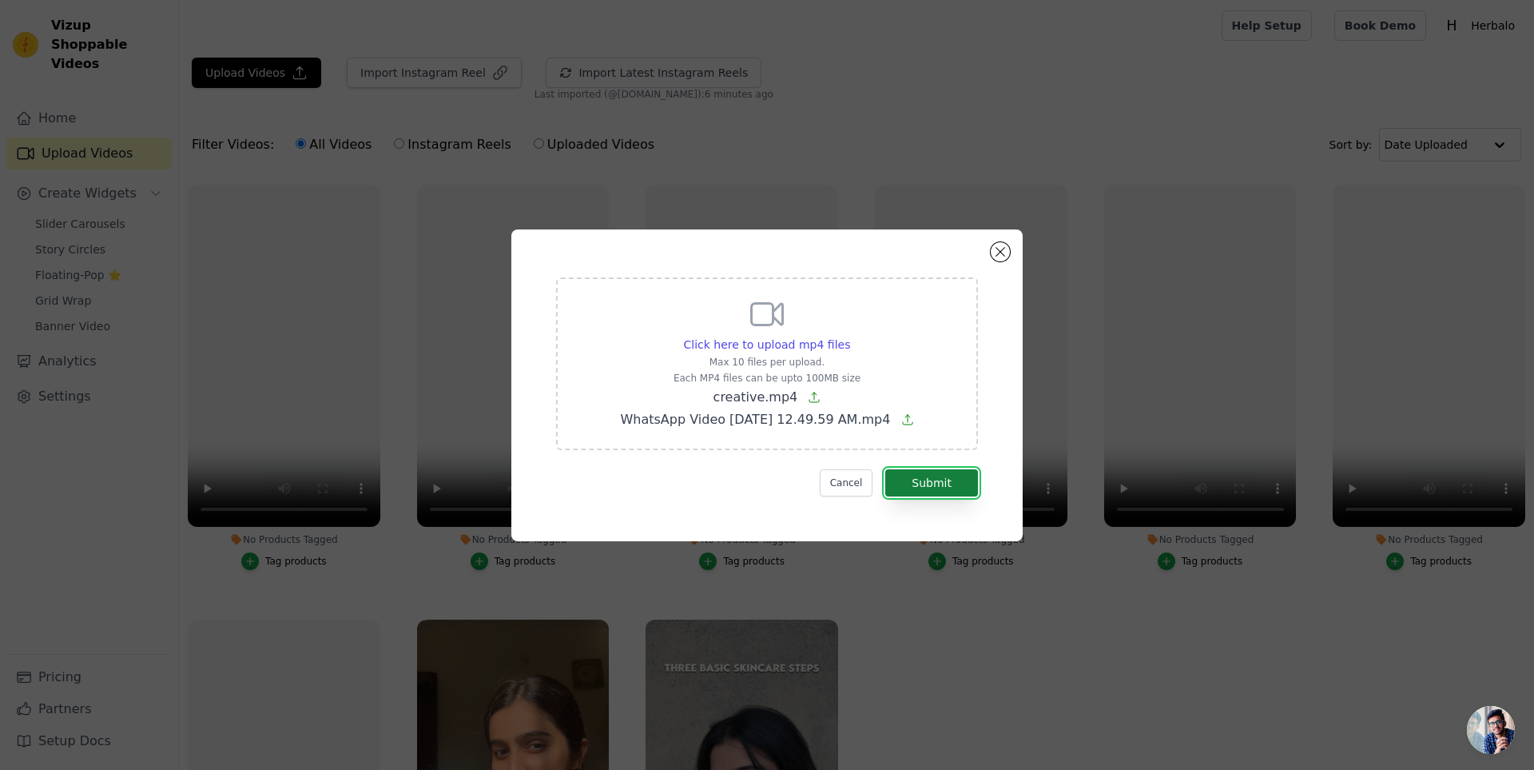
click at [911, 476] on button "Submit" at bounding box center [931, 482] width 93 height 27
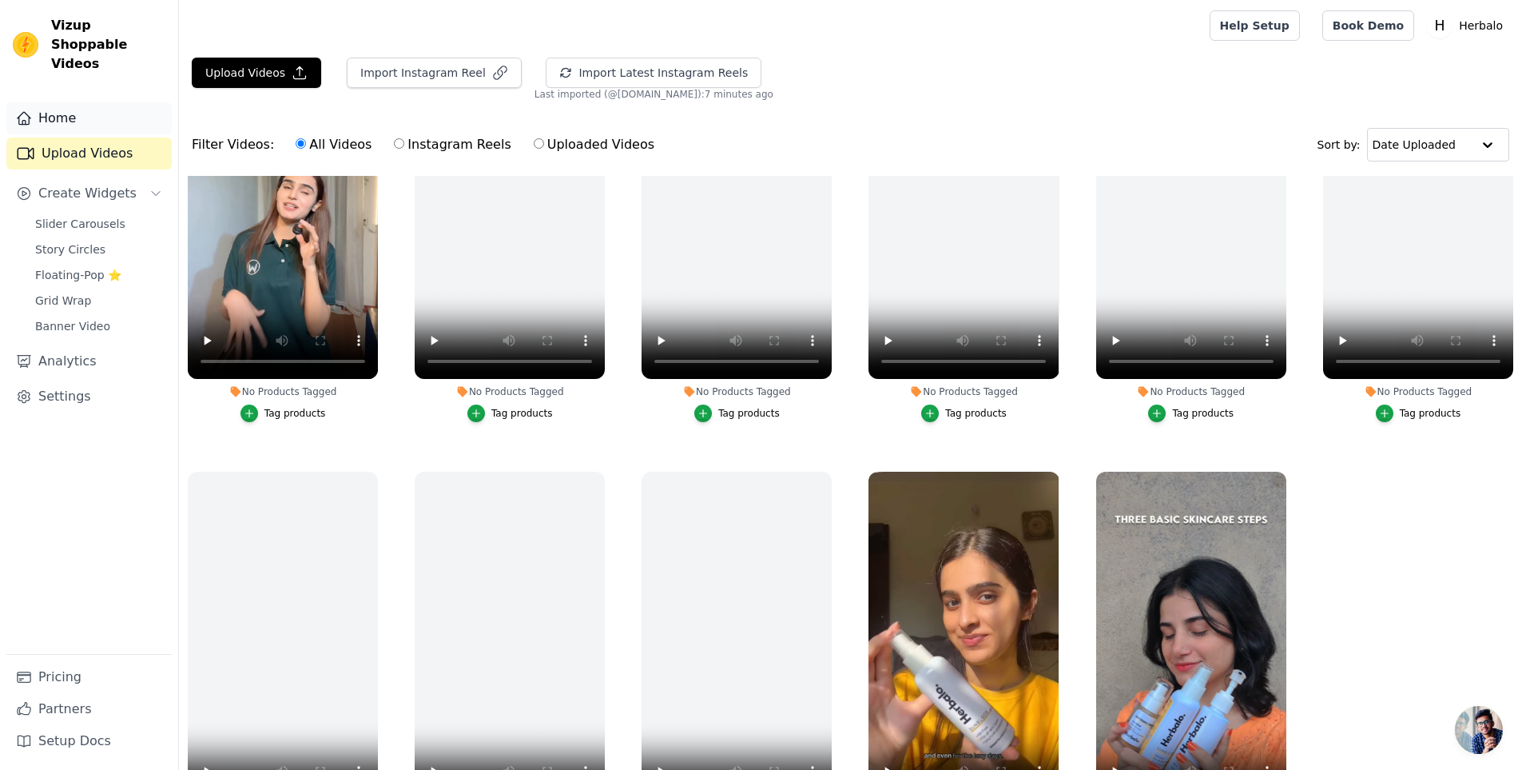
click at [54, 105] on link "Home" at bounding box center [88, 118] width 165 height 32
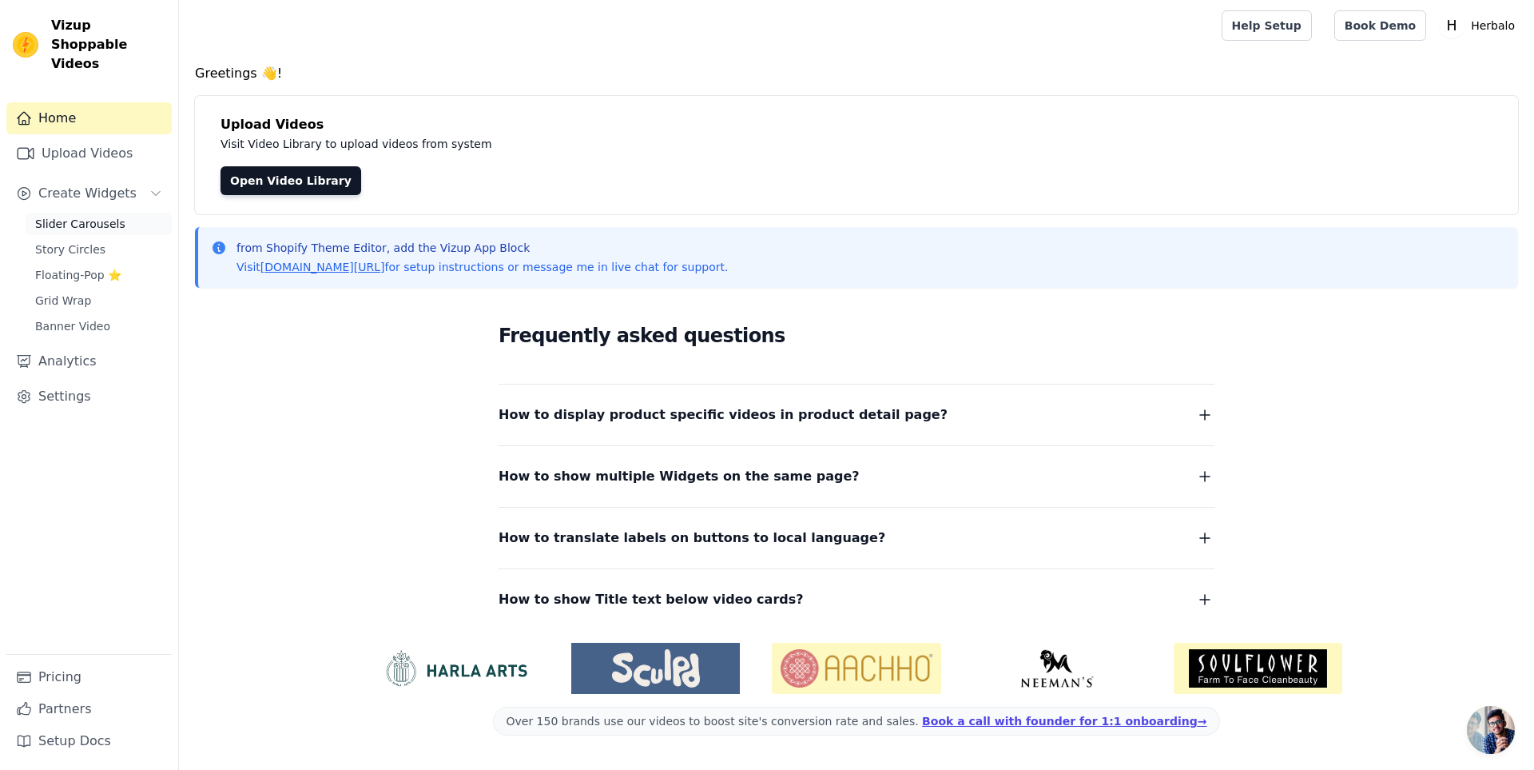
click at [104, 216] on span "Slider Carousels" at bounding box center [80, 224] width 90 height 16
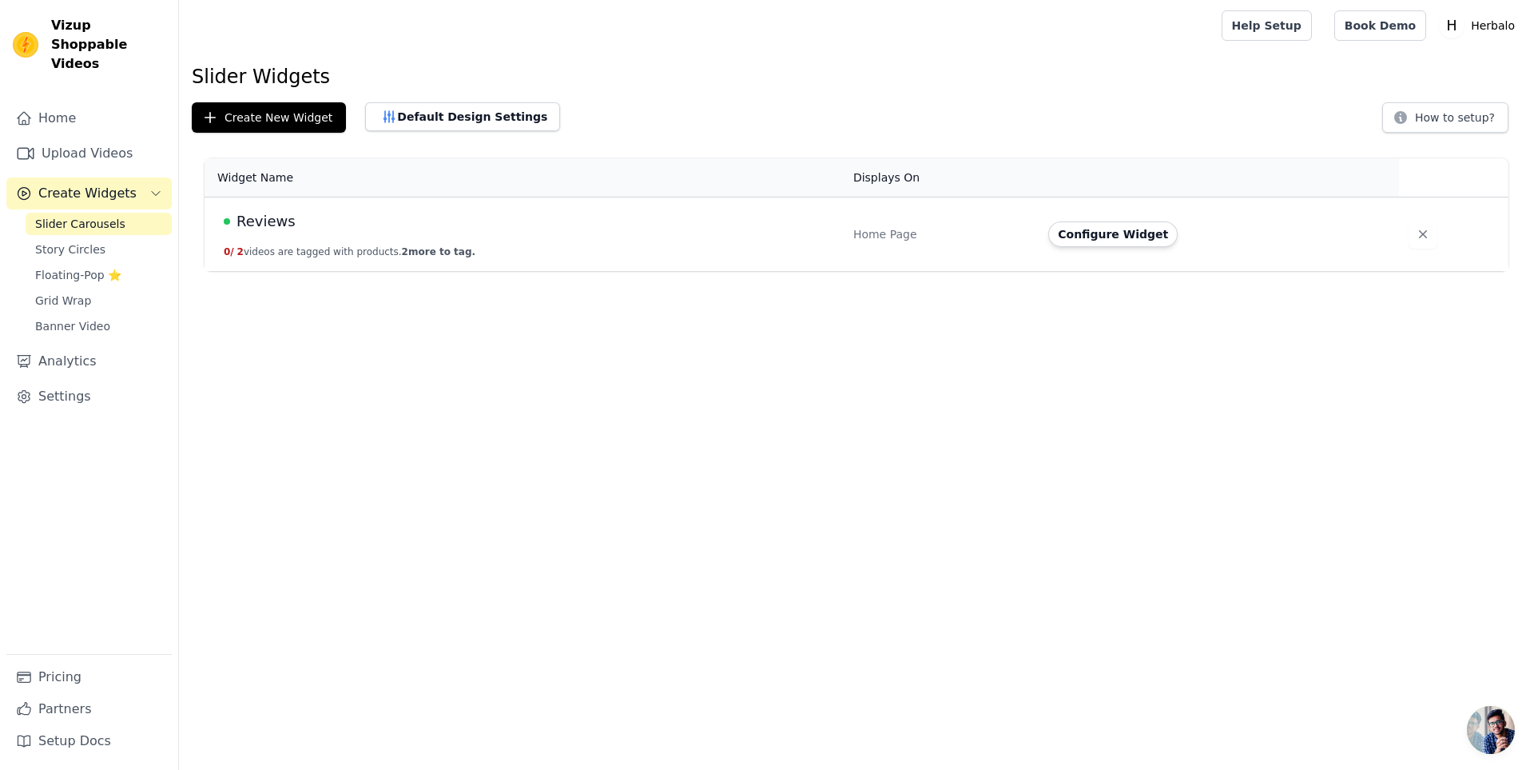
click at [408, 202] on td "Reviews 0 / 2 videos are tagged with products. 2 more to tag." at bounding box center [524, 234] width 639 height 74
click at [274, 218] on span "Reviews" at bounding box center [266, 221] width 59 height 22
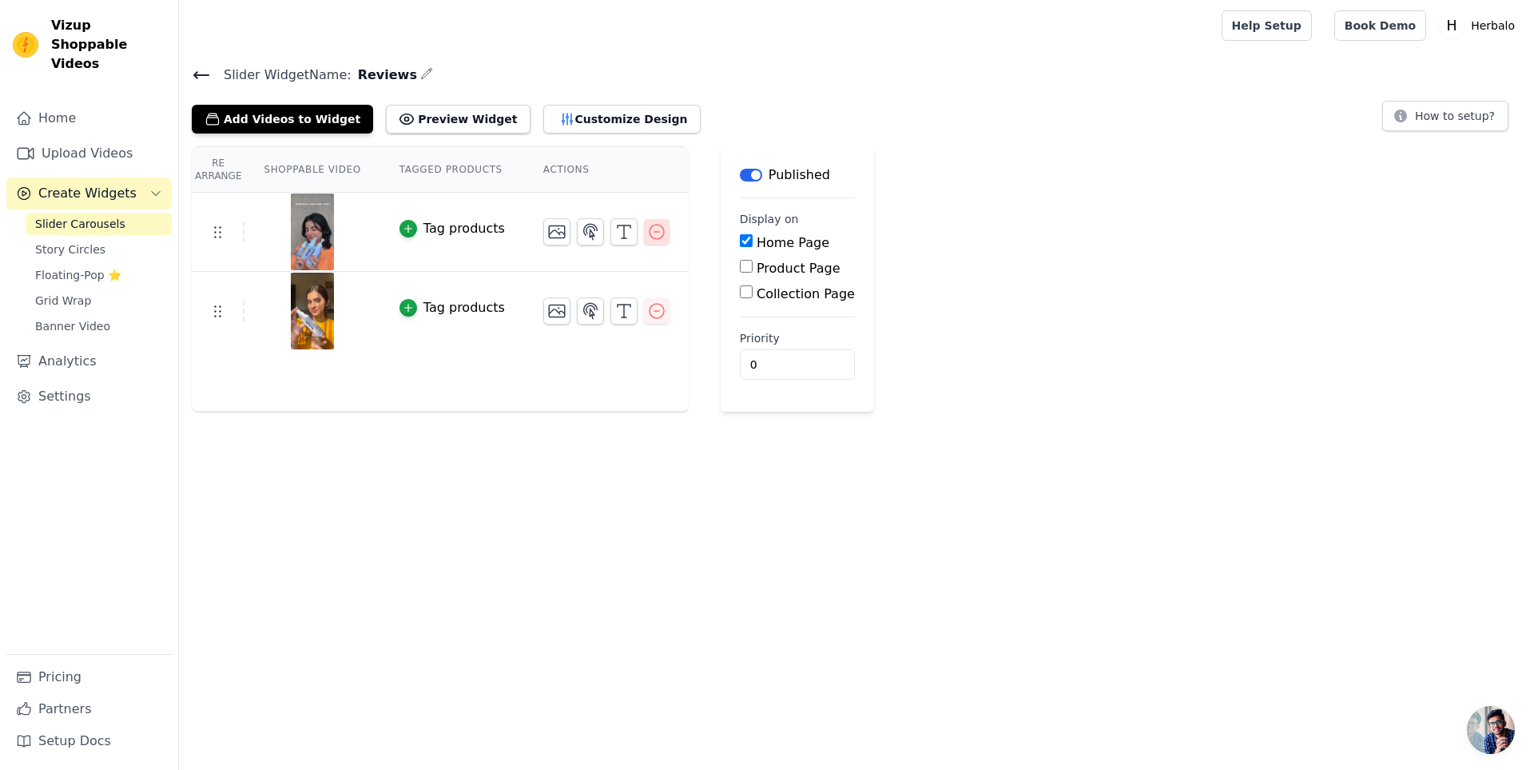
click at [647, 238] on icon "button" at bounding box center [656, 231] width 19 height 19
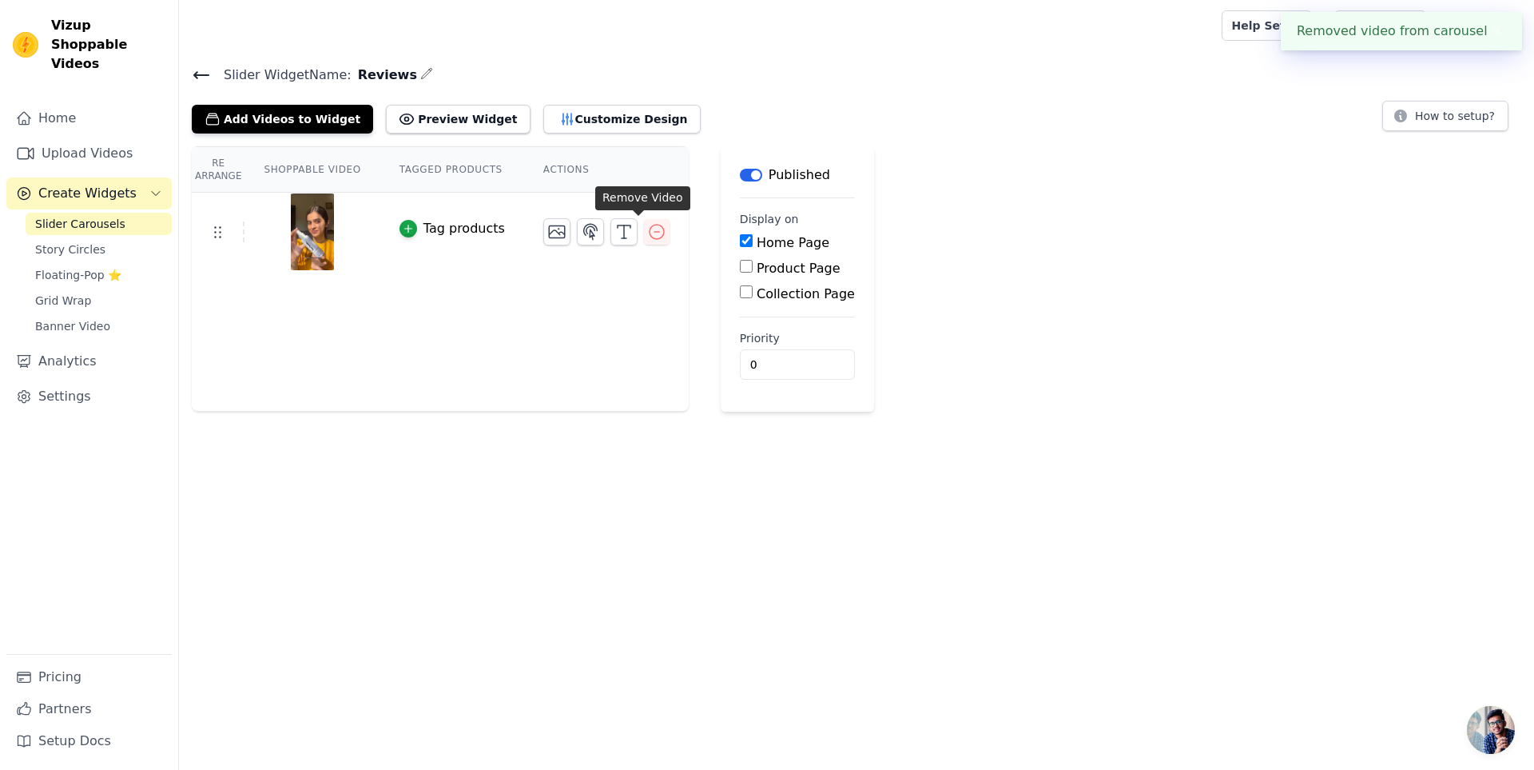
click at [647, 235] on icon "button" at bounding box center [656, 231] width 19 height 19
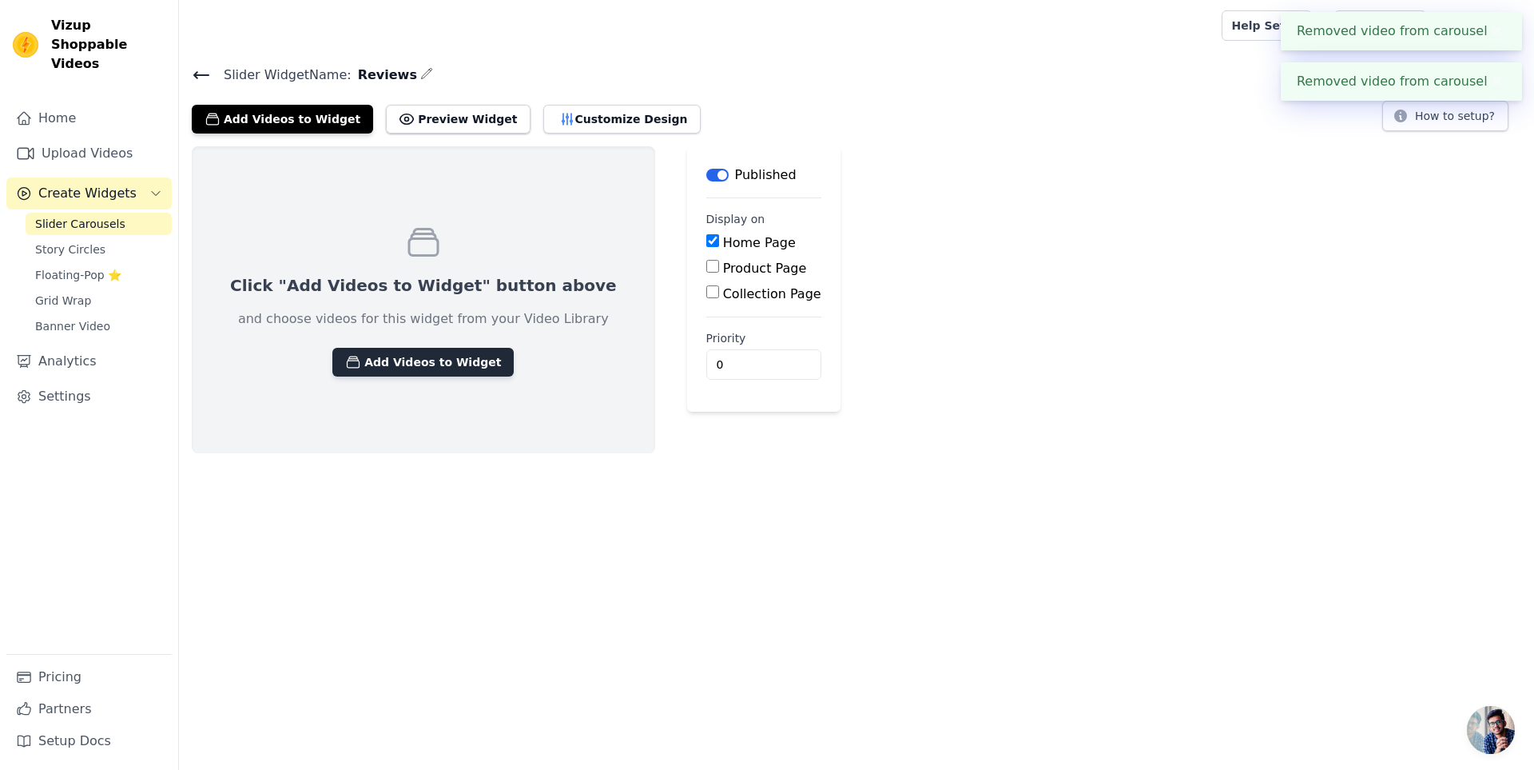
click at [420, 368] on button "Add Videos to Widget" at bounding box center [422, 362] width 181 height 29
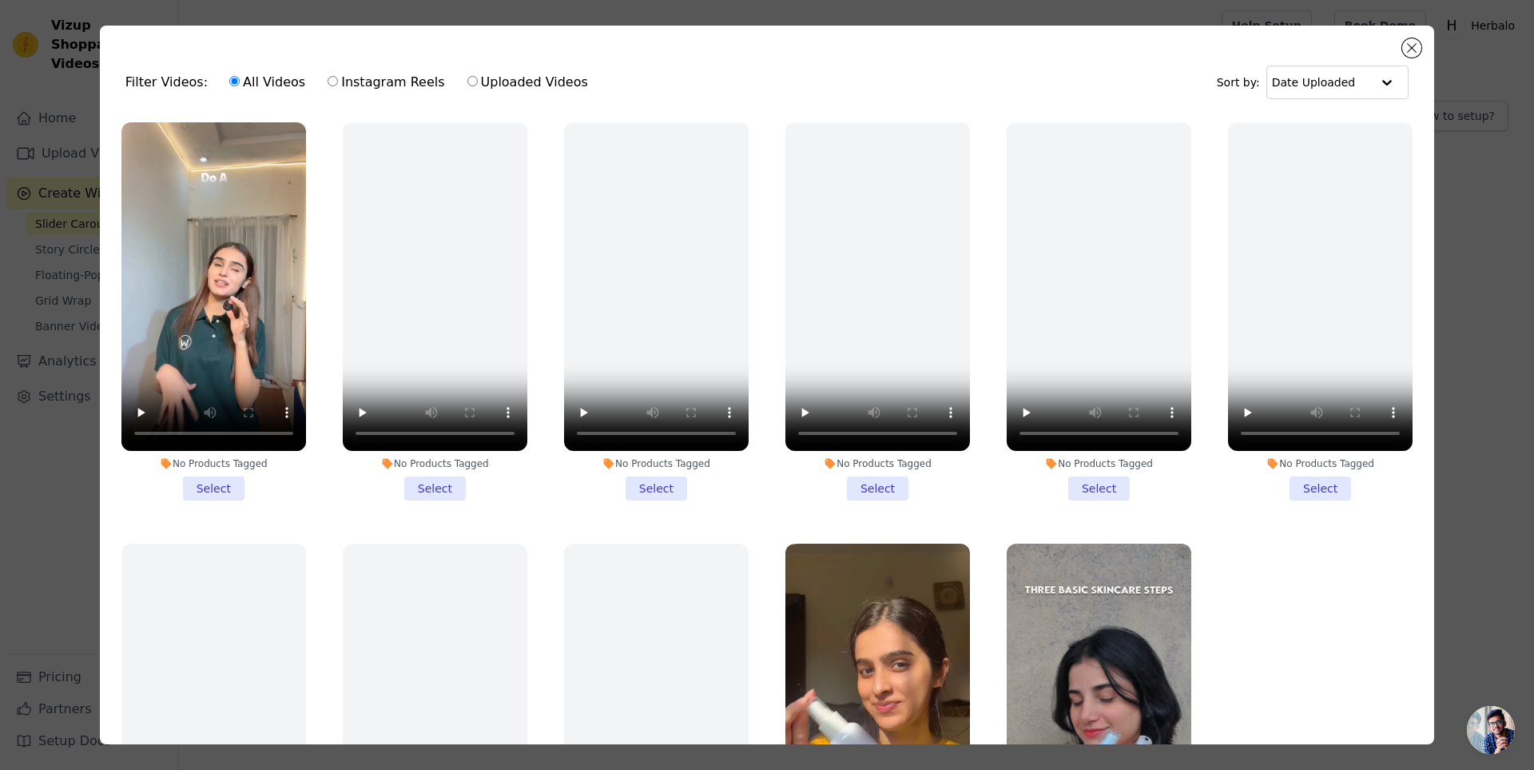
click at [225, 475] on li "No Products Tagged Select" at bounding box center [213, 311] width 185 height 378
click at [0, 0] on input "No Products Tagged Select" at bounding box center [0, 0] width 0 height 0
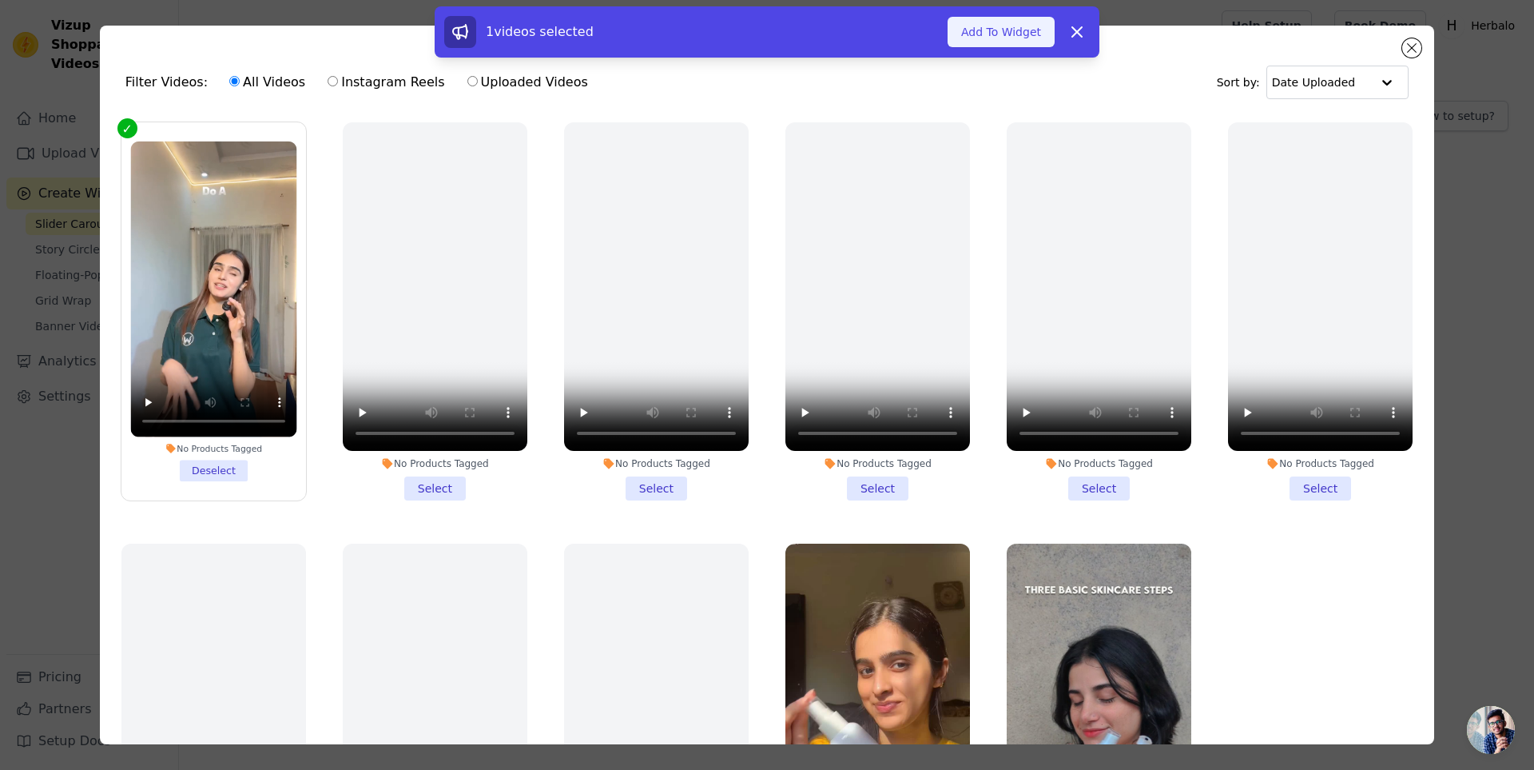
click at [1015, 34] on button "Add To Widget" at bounding box center [1001, 32] width 107 height 30
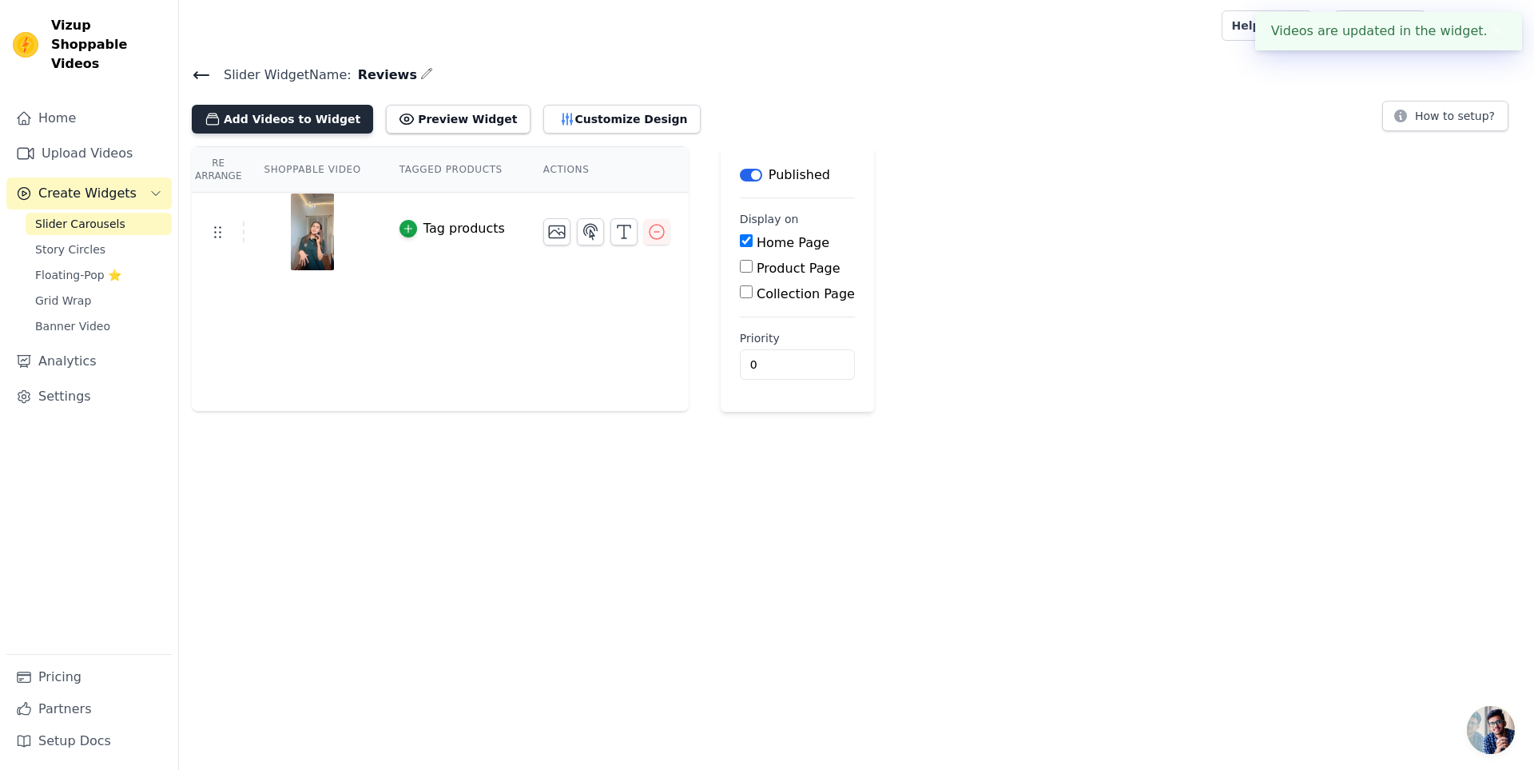
click at [288, 122] on button "Add Videos to Widget" at bounding box center [282, 119] width 181 height 29
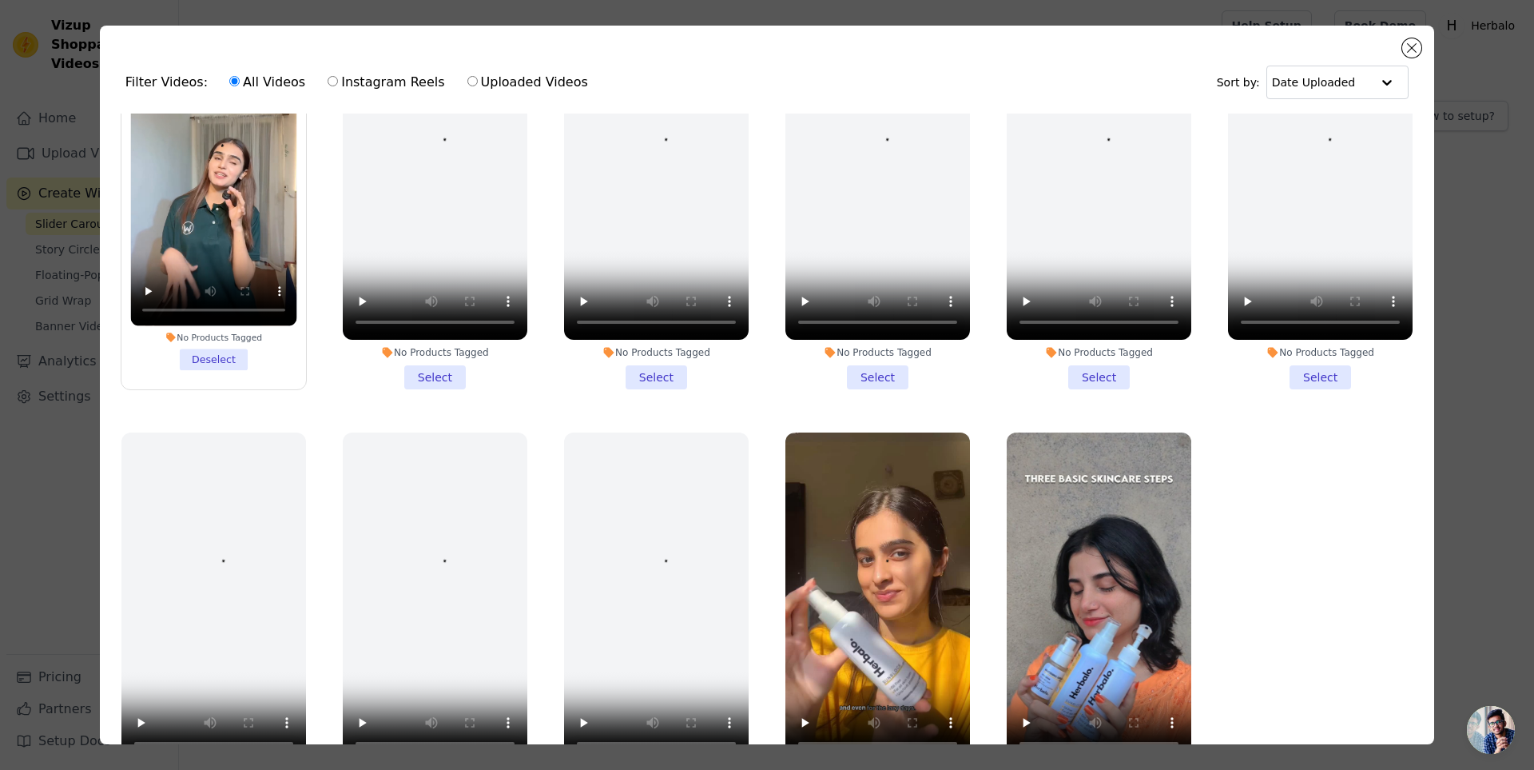
scroll to position [120, 0]
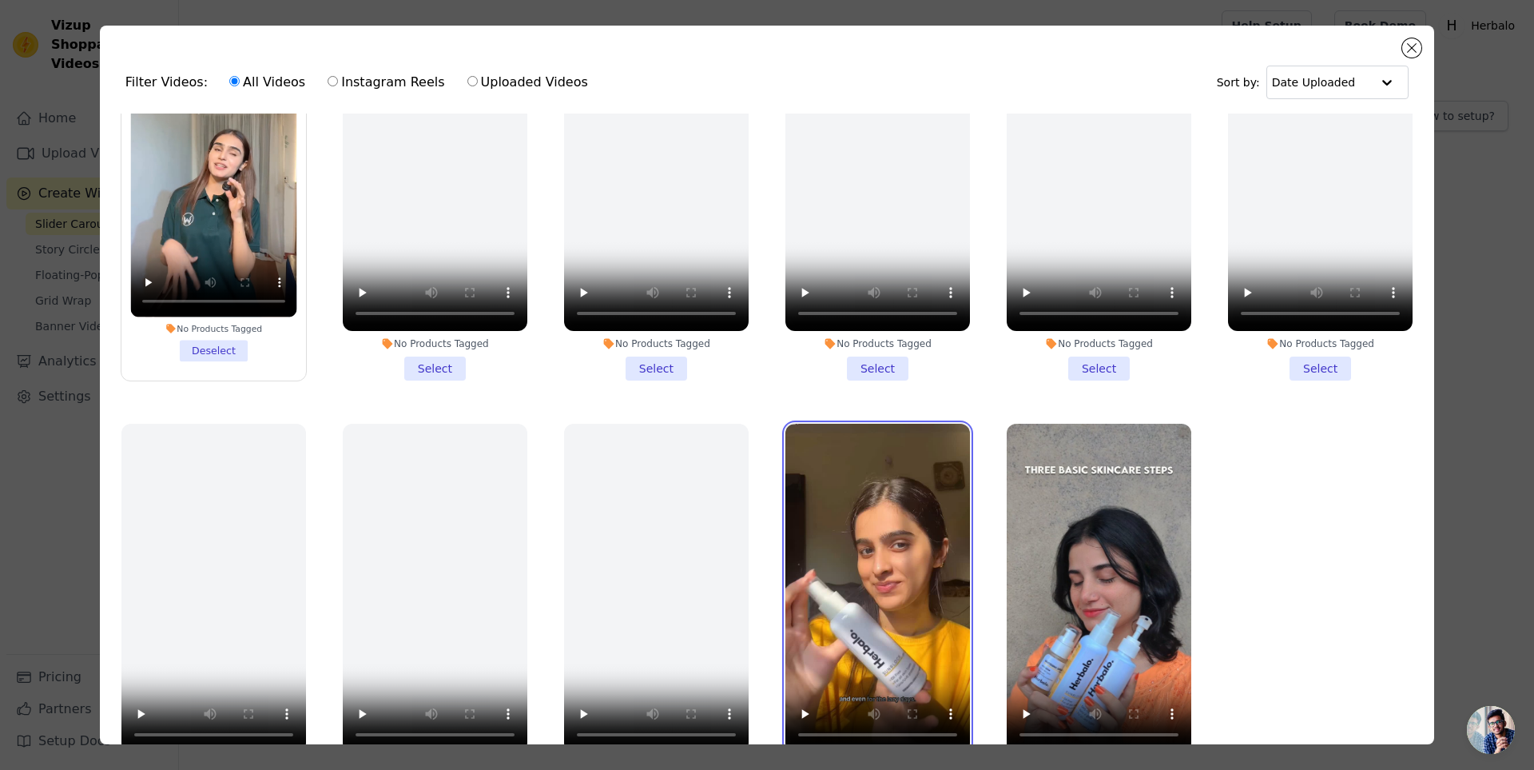
click at [902, 644] on video at bounding box center [878, 588] width 185 height 328
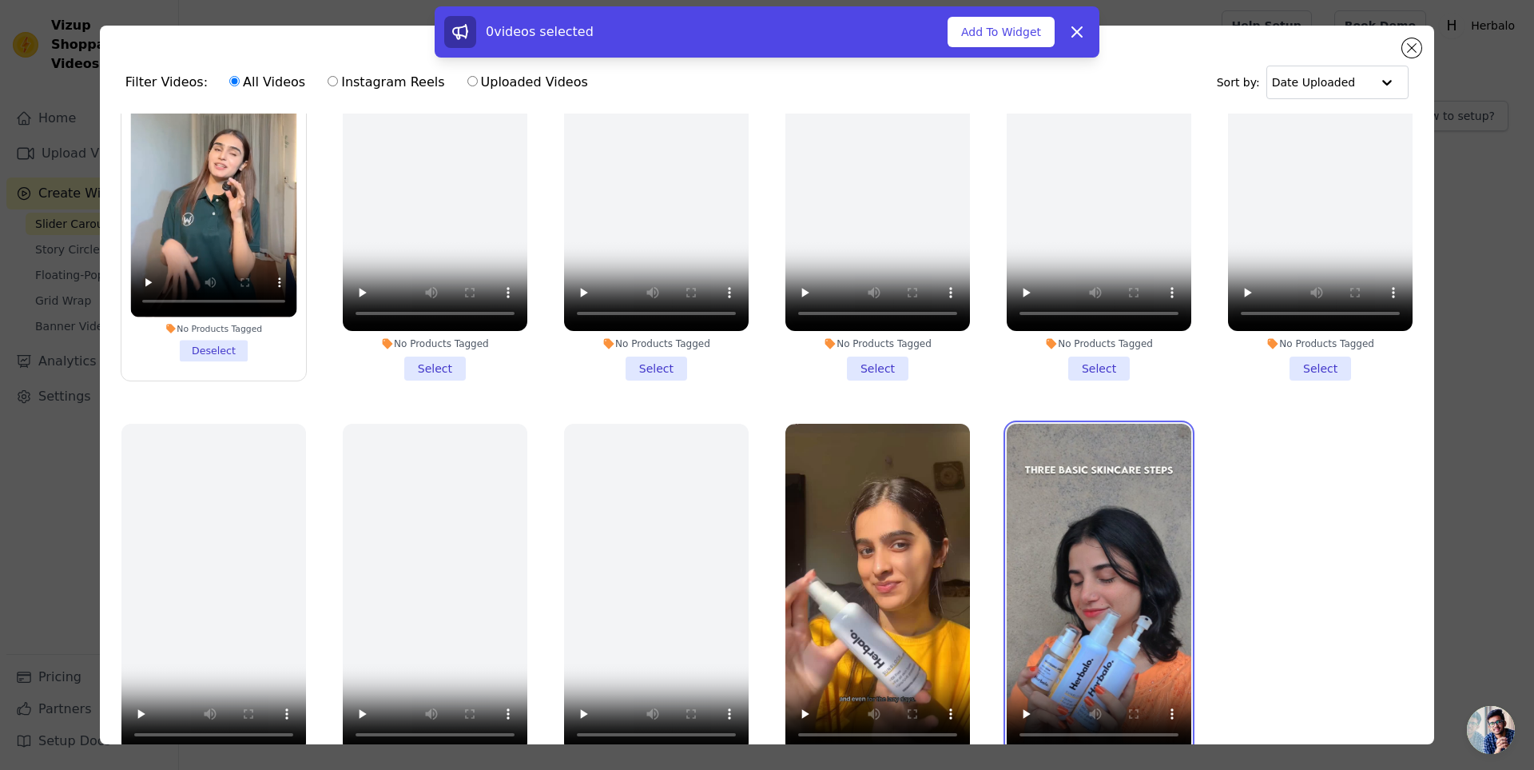
click at [1082, 615] on video at bounding box center [1099, 588] width 185 height 328
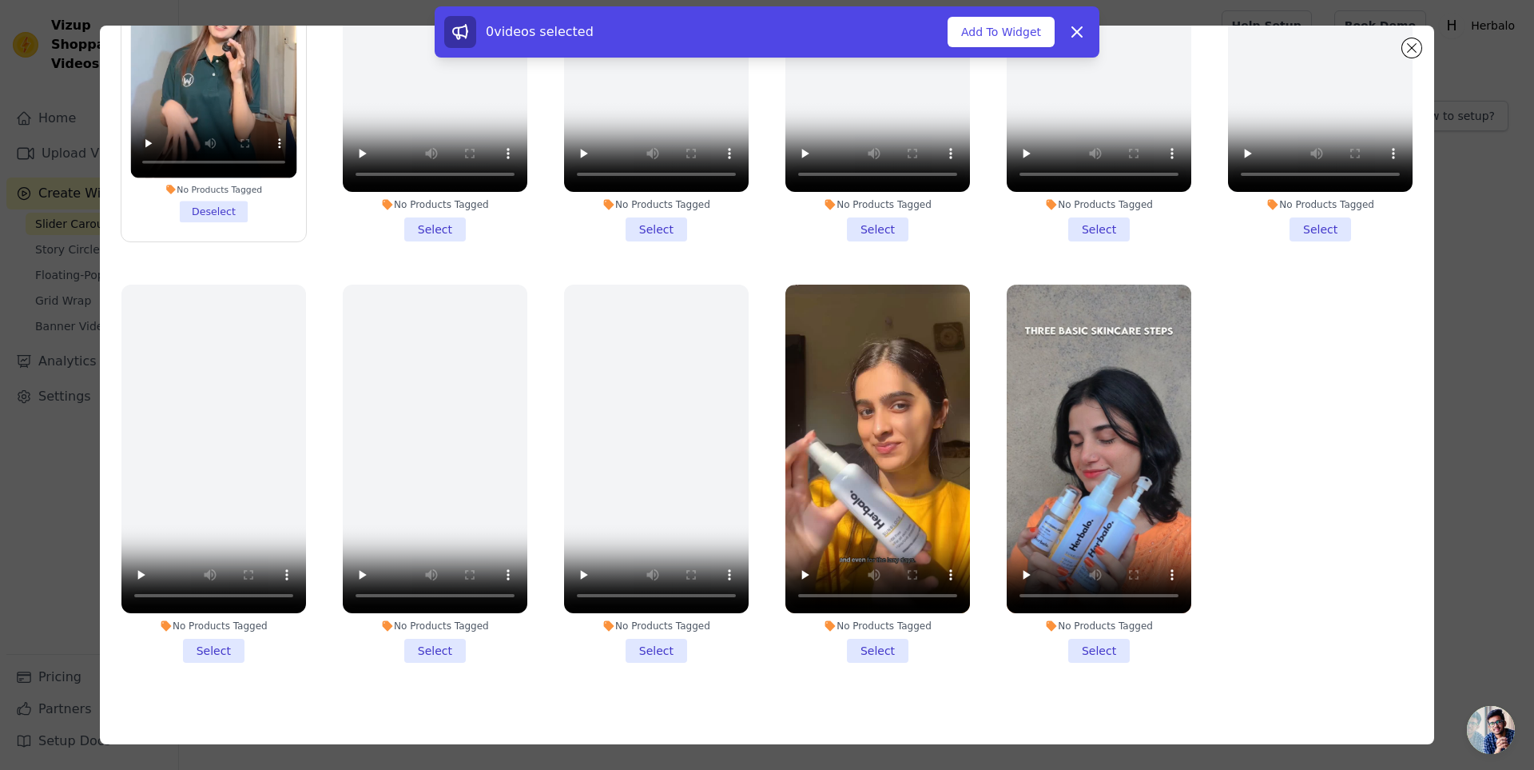
click at [881, 638] on li "No Products Tagged Select" at bounding box center [878, 473] width 185 height 378
click at [0, 0] on input "No Products Tagged Select" at bounding box center [0, 0] width 0 height 0
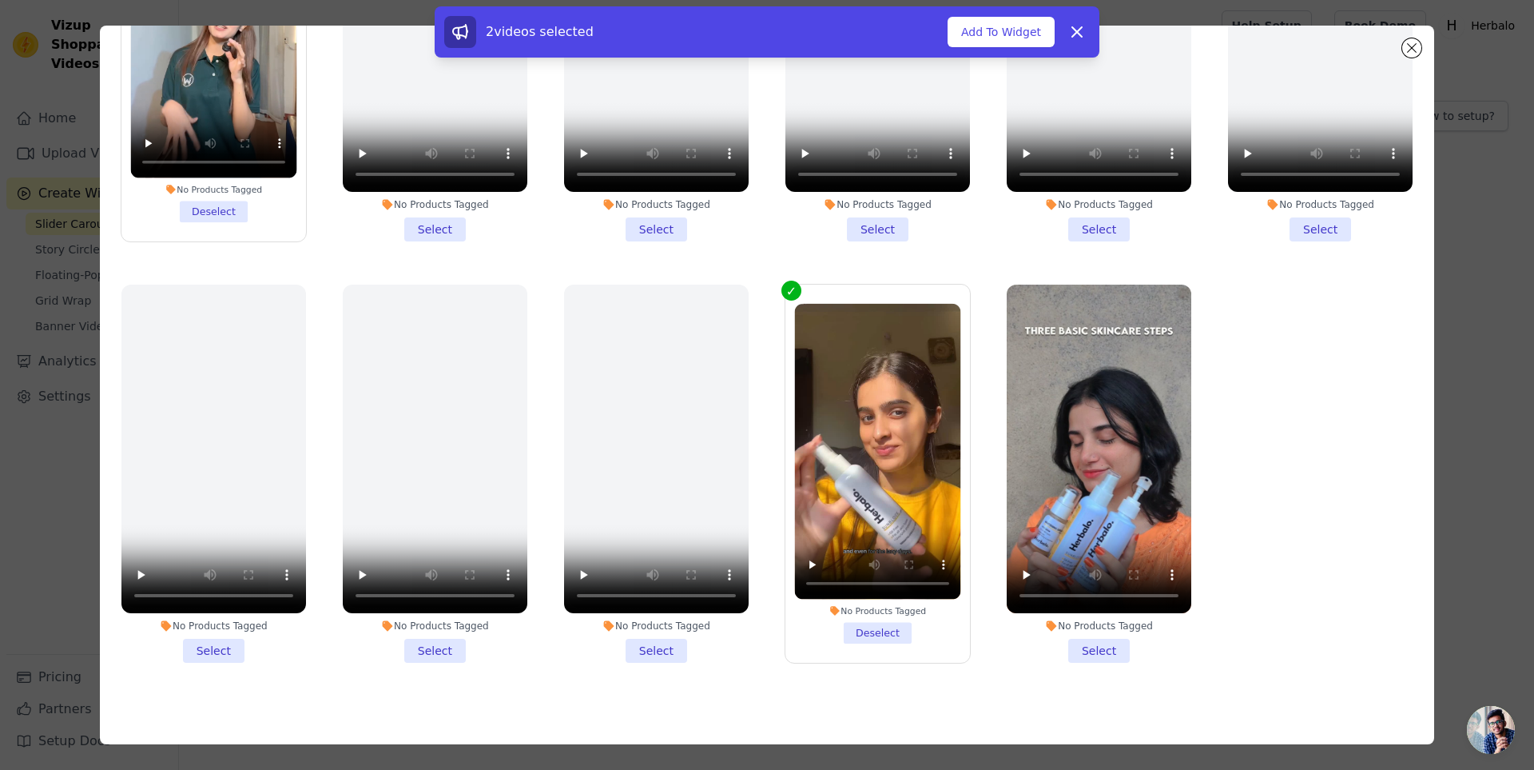
click at [1086, 632] on li "No Products Tagged Select" at bounding box center [1099, 473] width 185 height 378
click at [0, 0] on input "No Products Tagged Select" at bounding box center [0, 0] width 0 height 0
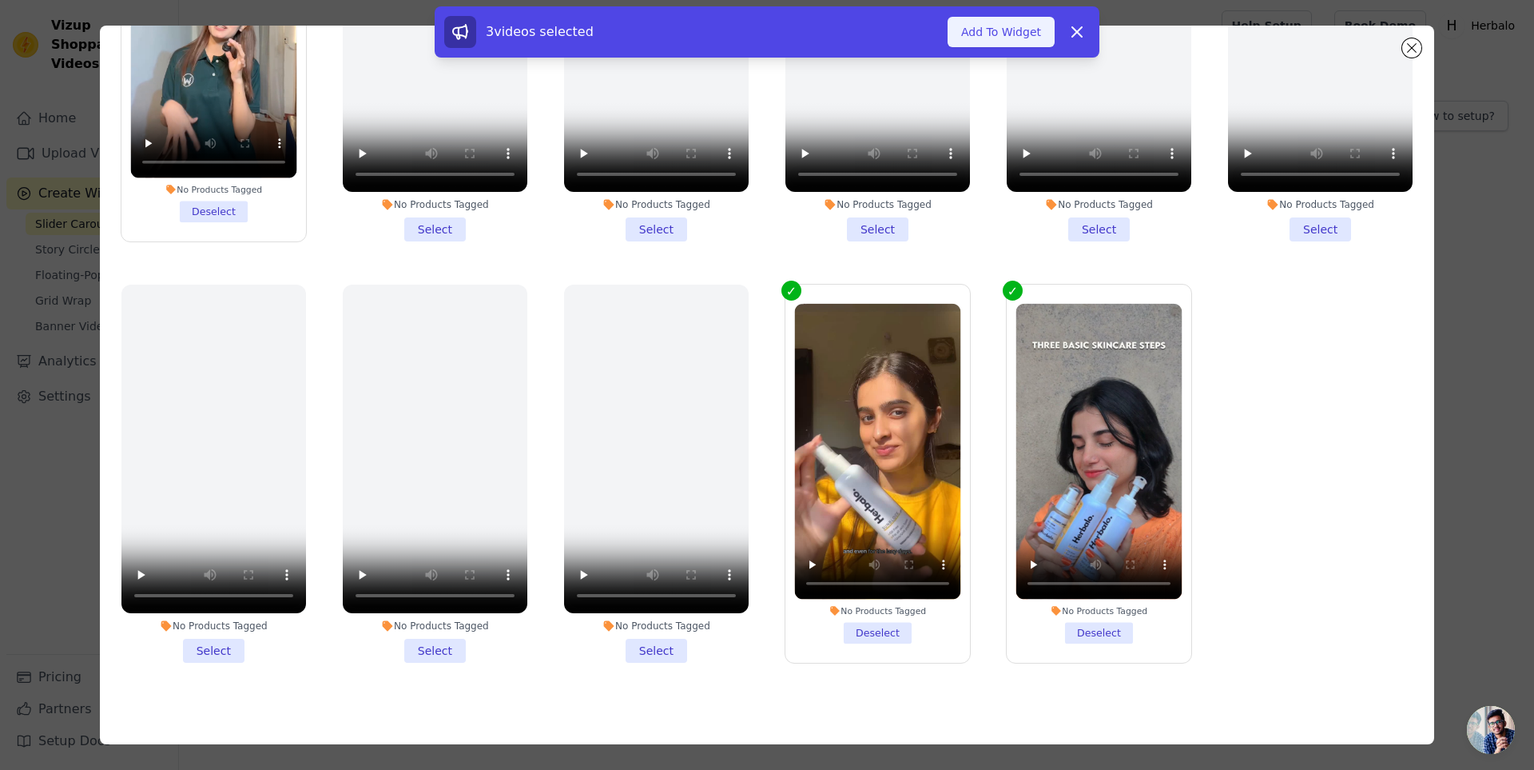
click at [1012, 35] on button "Add To Widget" at bounding box center [1001, 32] width 107 height 30
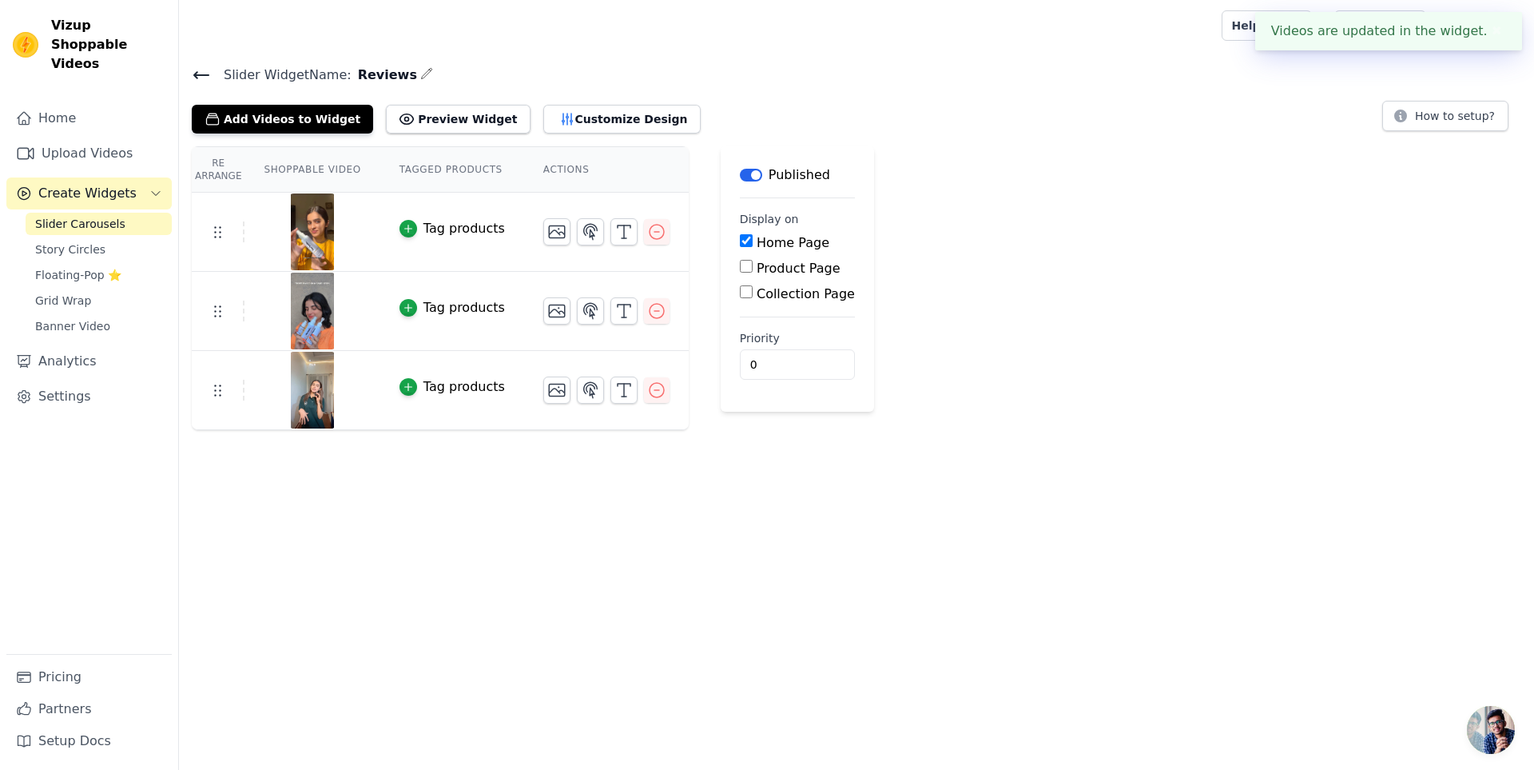
click at [1495, 30] on button "✖" at bounding box center [1497, 31] width 18 height 19
click at [778, 430] on html "Vizup Shoppable Videos Home Upload Videos Create Widgets Slider Carousels Story…" at bounding box center [767, 215] width 1534 height 430
